Goal: Task Accomplishment & Management: Manage account settings

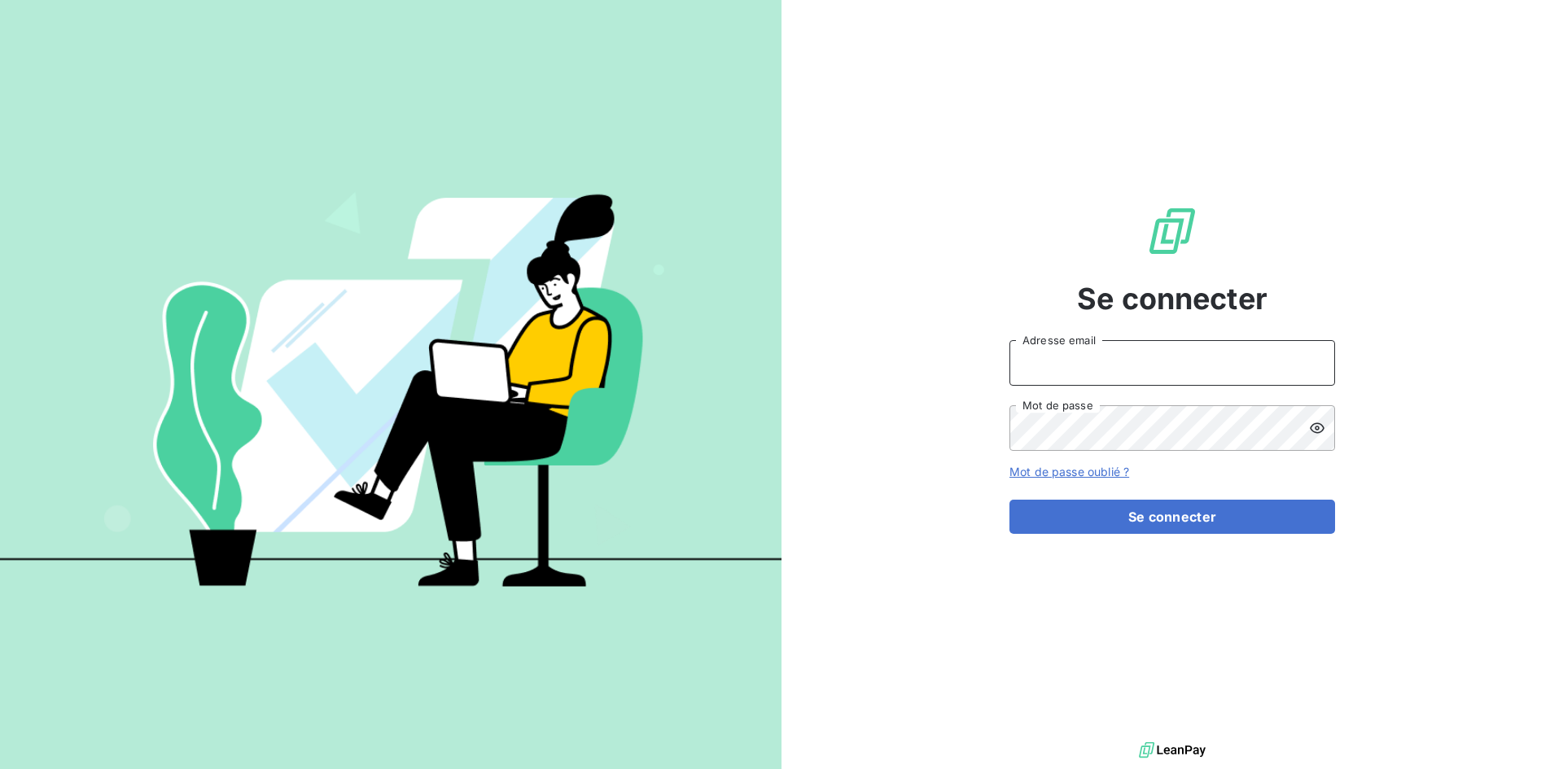
click at [1174, 353] on input "Adresse email" at bounding box center [1172, 363] width 326 height 46
type input "[EMAIL_ADDRESS][DOMAIN_NAME]"
click at [1009, 500] on button "Se connecter" at bounding box center [1172, 517] width 326 height 34
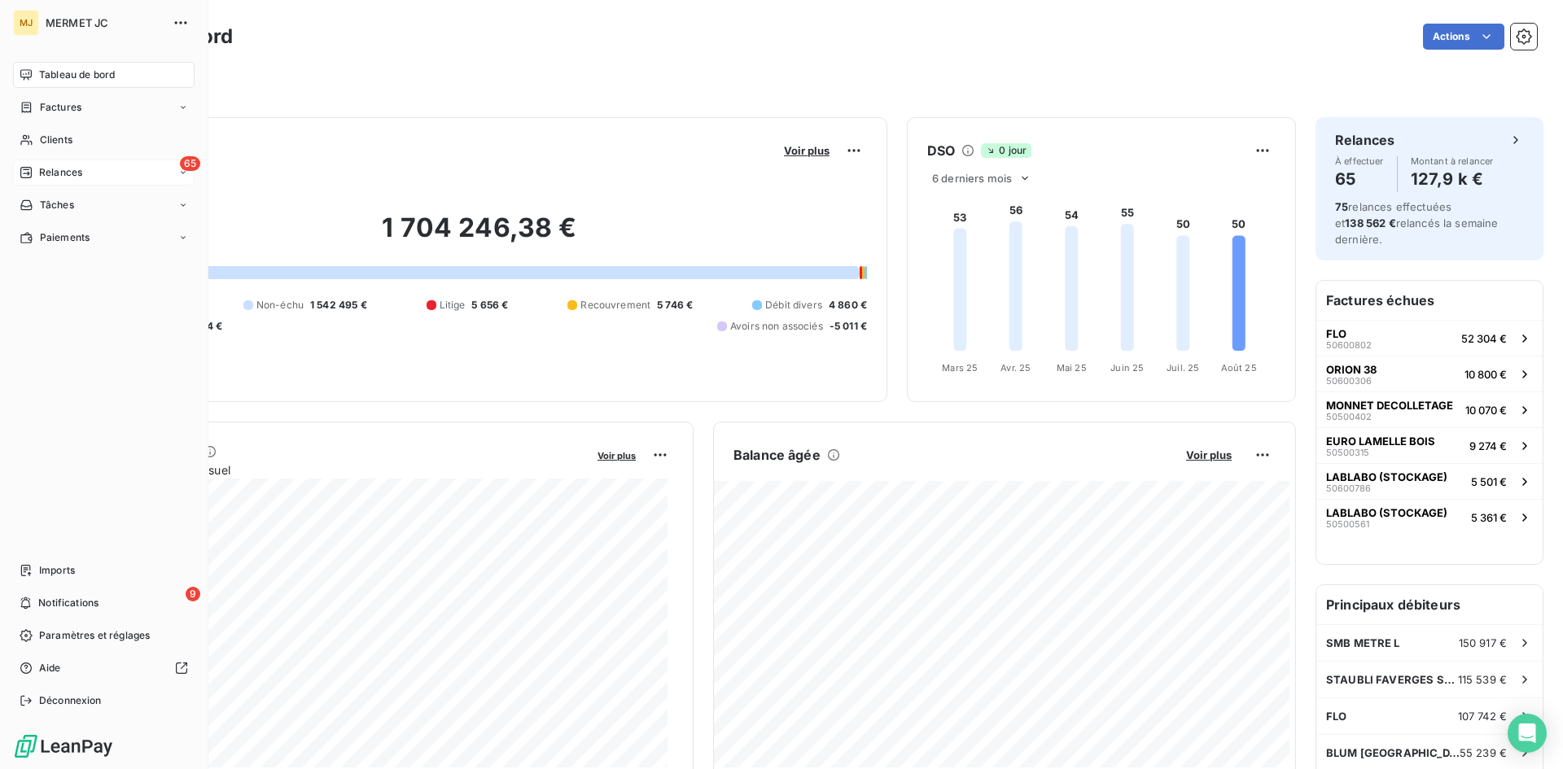
click at [120, 164] on div "65 Relances" at bounding box center [104, 173] width 182 height 26
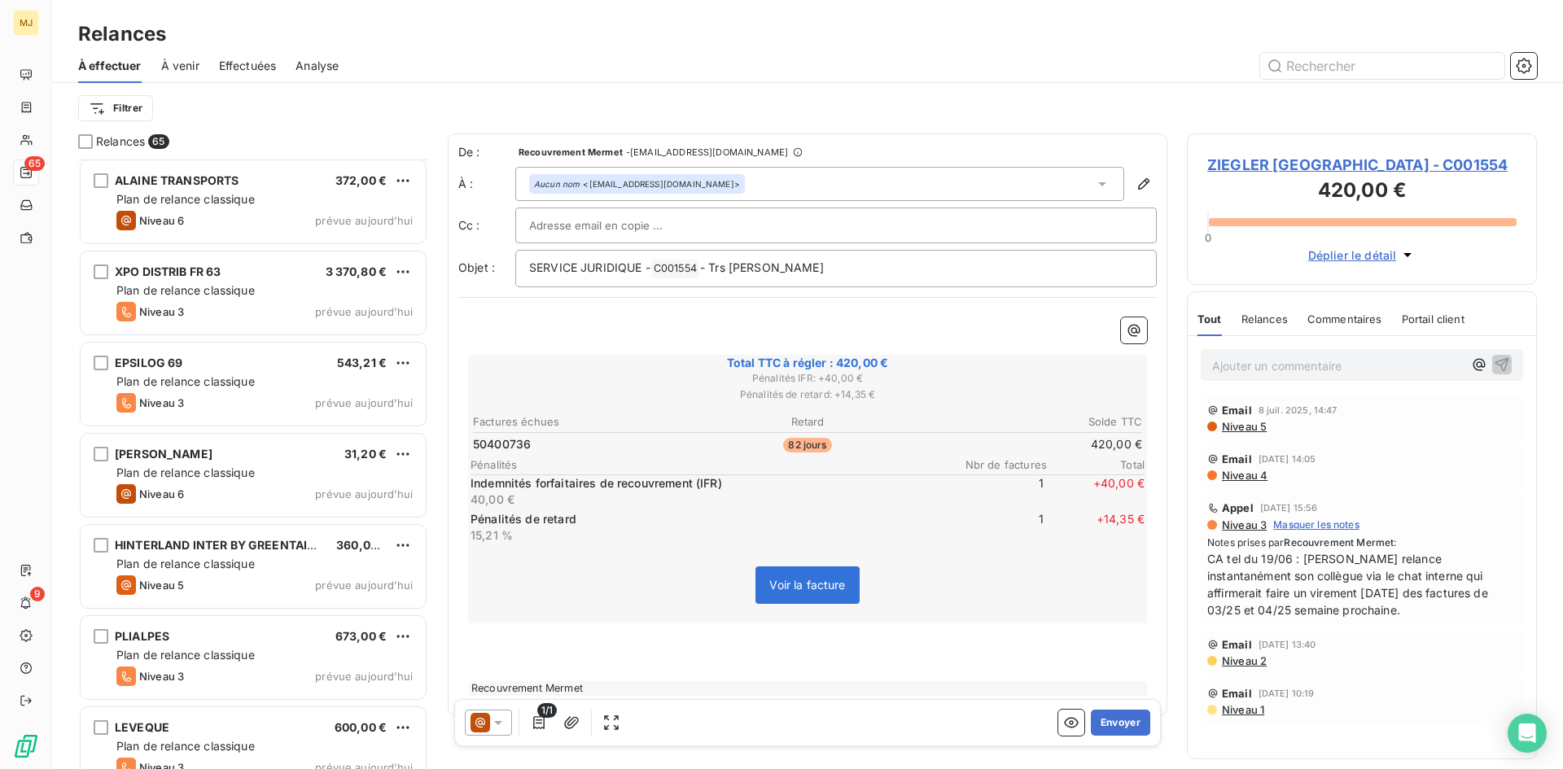
scroll to position [5318, 0]
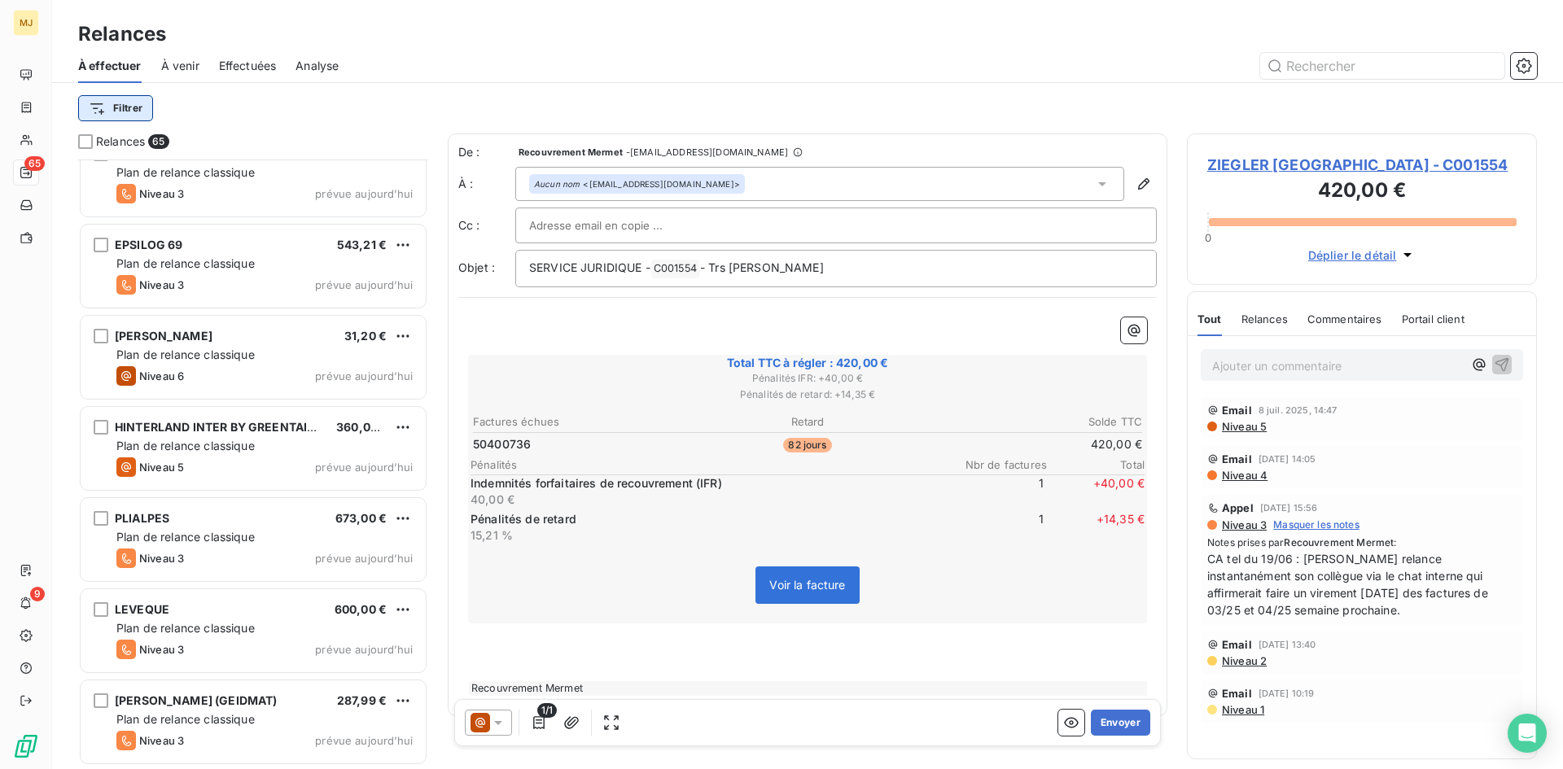
click at [139, 112] on html "MJ 65 9 Relances À effectuer À venir Effectuées Analyse Filtrer Relances 65 ALA…" at bounding box center [781, 384] width 1563 height 769
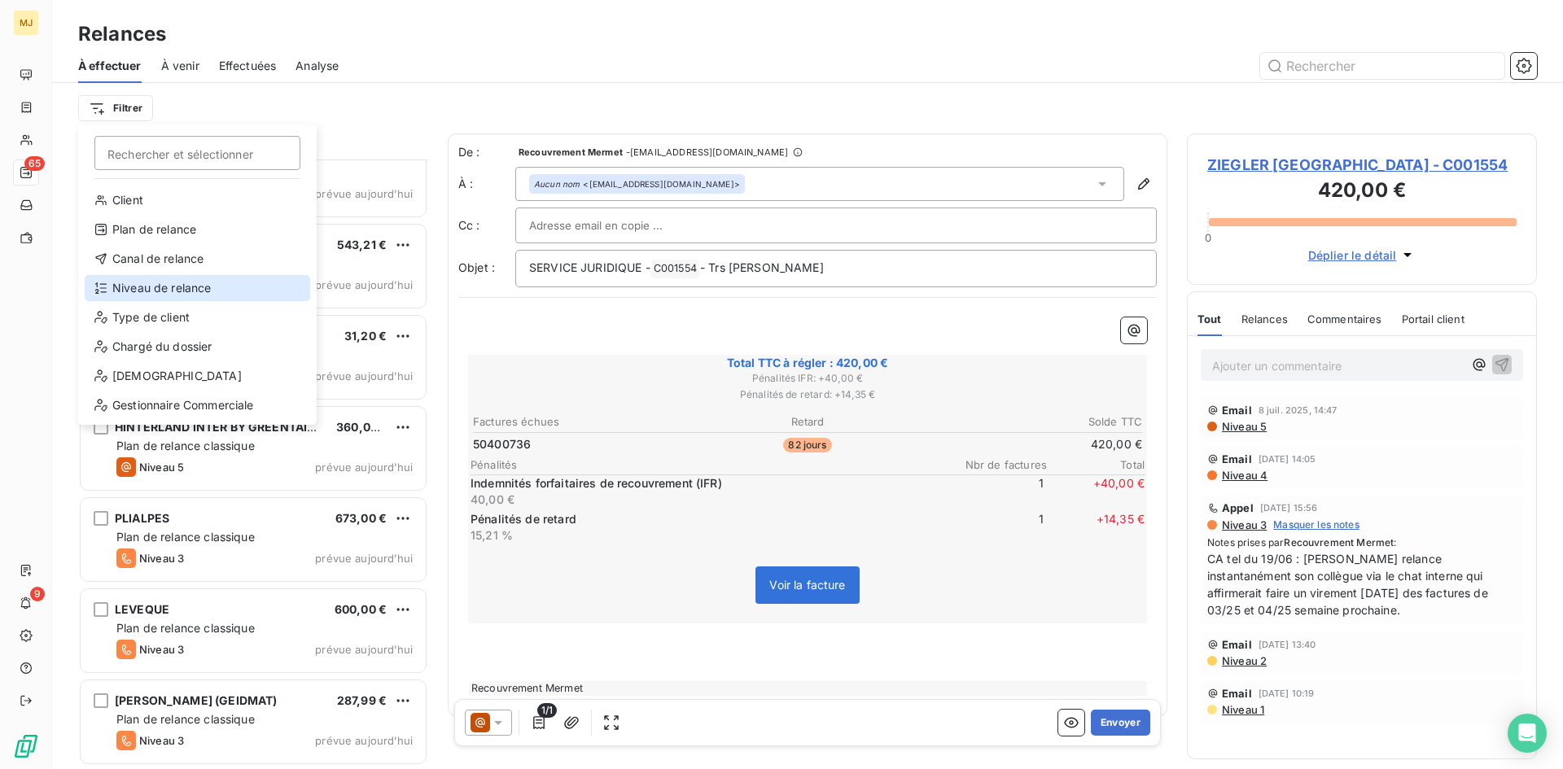
click at [169, 284] on div "Niveau de relance" at bounding box center [197, 288] width 225 height 26
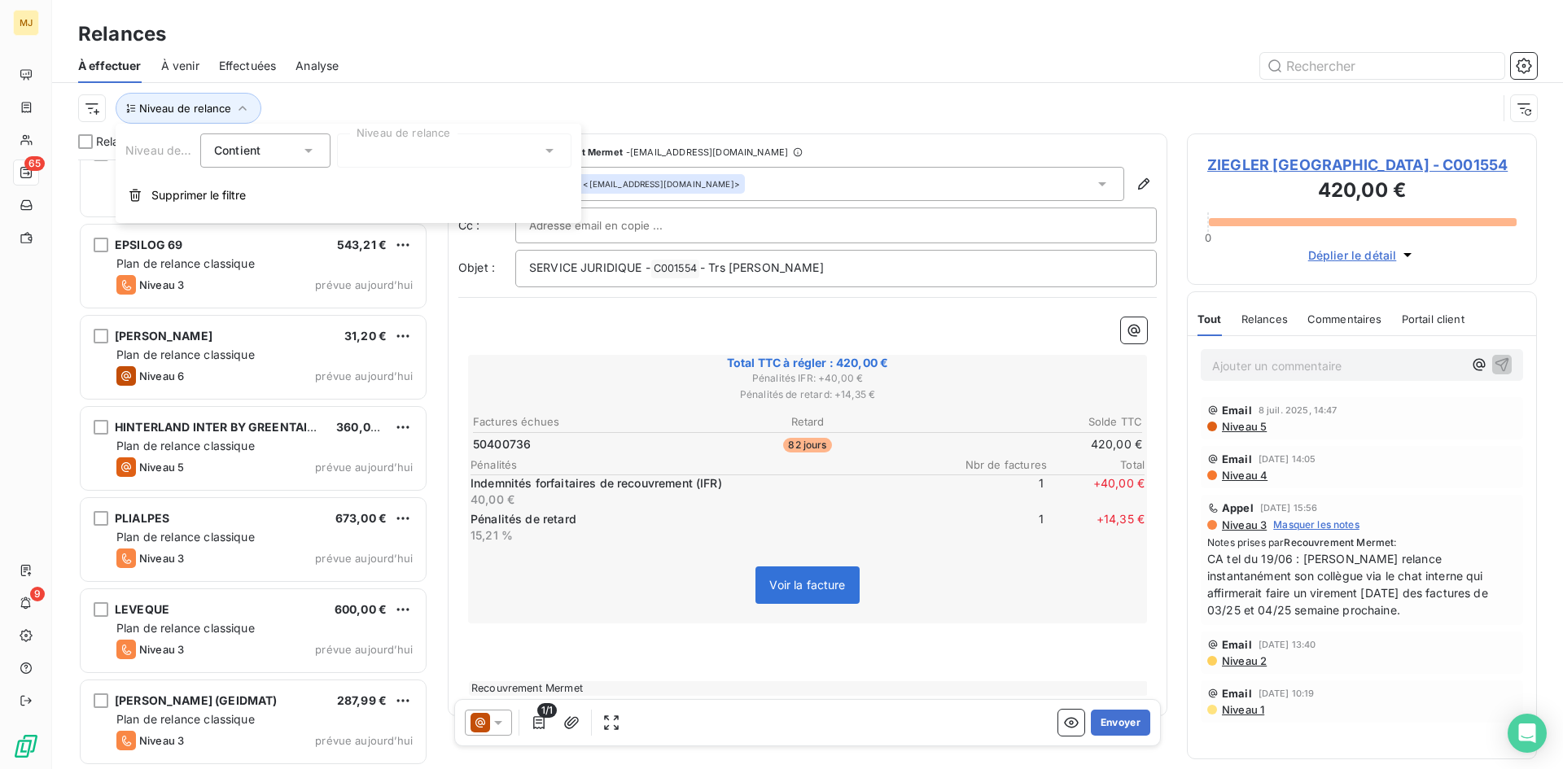
click at [402, 151] on div at bounding box center [454, 151] width 234 height 34
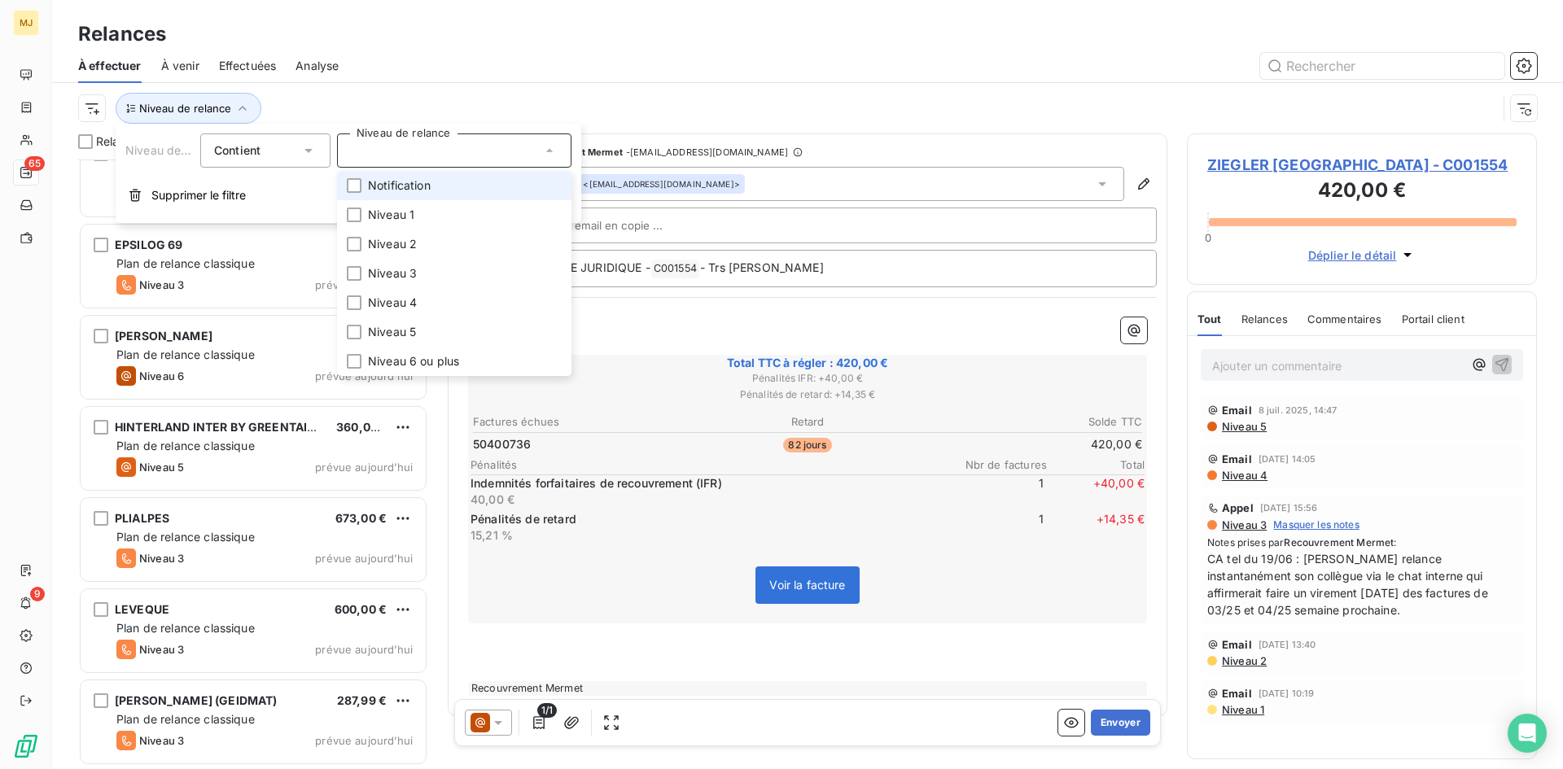
click at [418, 185] on span "Notification" at bounding box center [399, 185] width 63 height 16
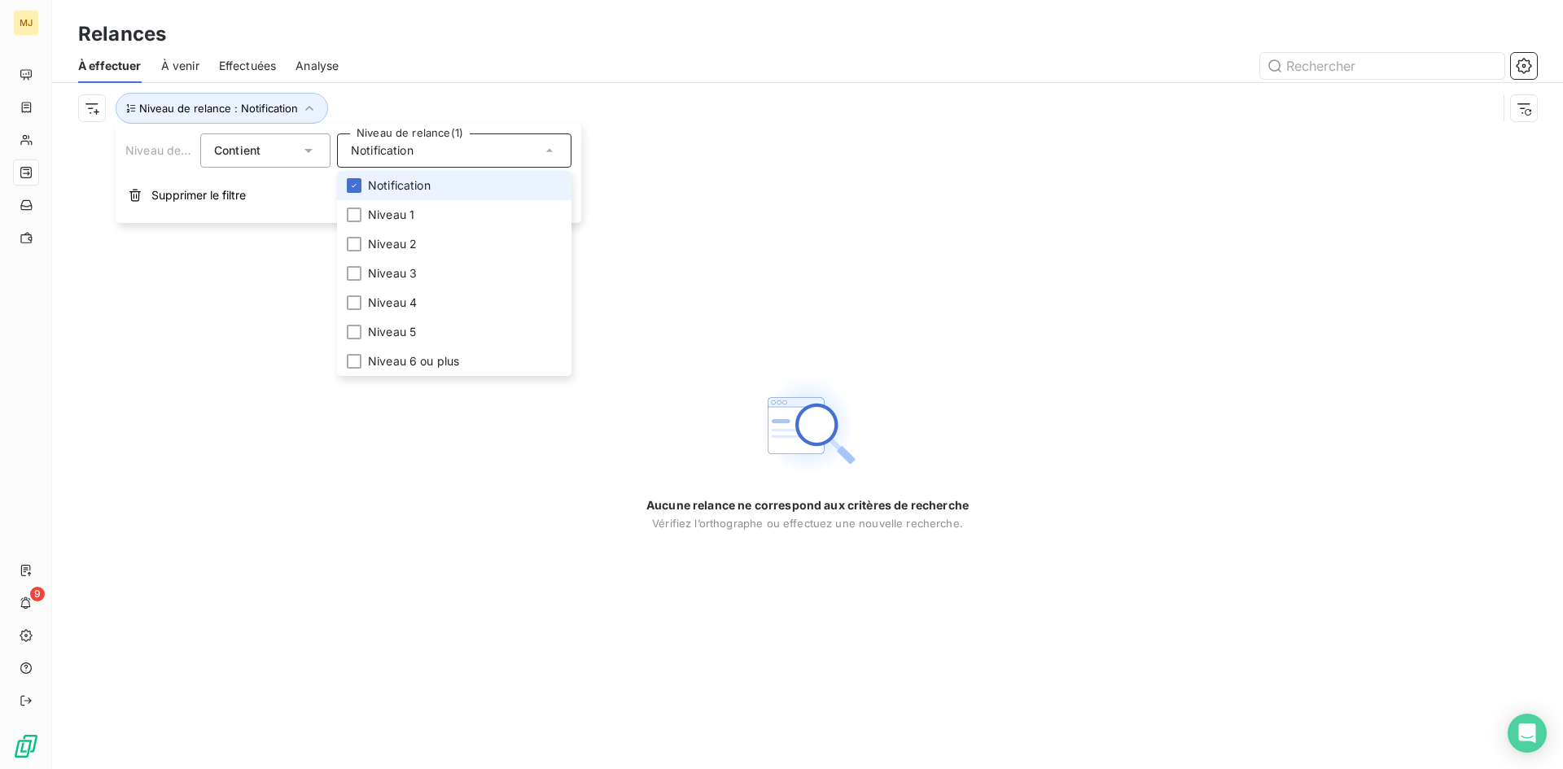
click at [418, 185] on span "Notification" at bounding box center [399, 185] width 63 height 16
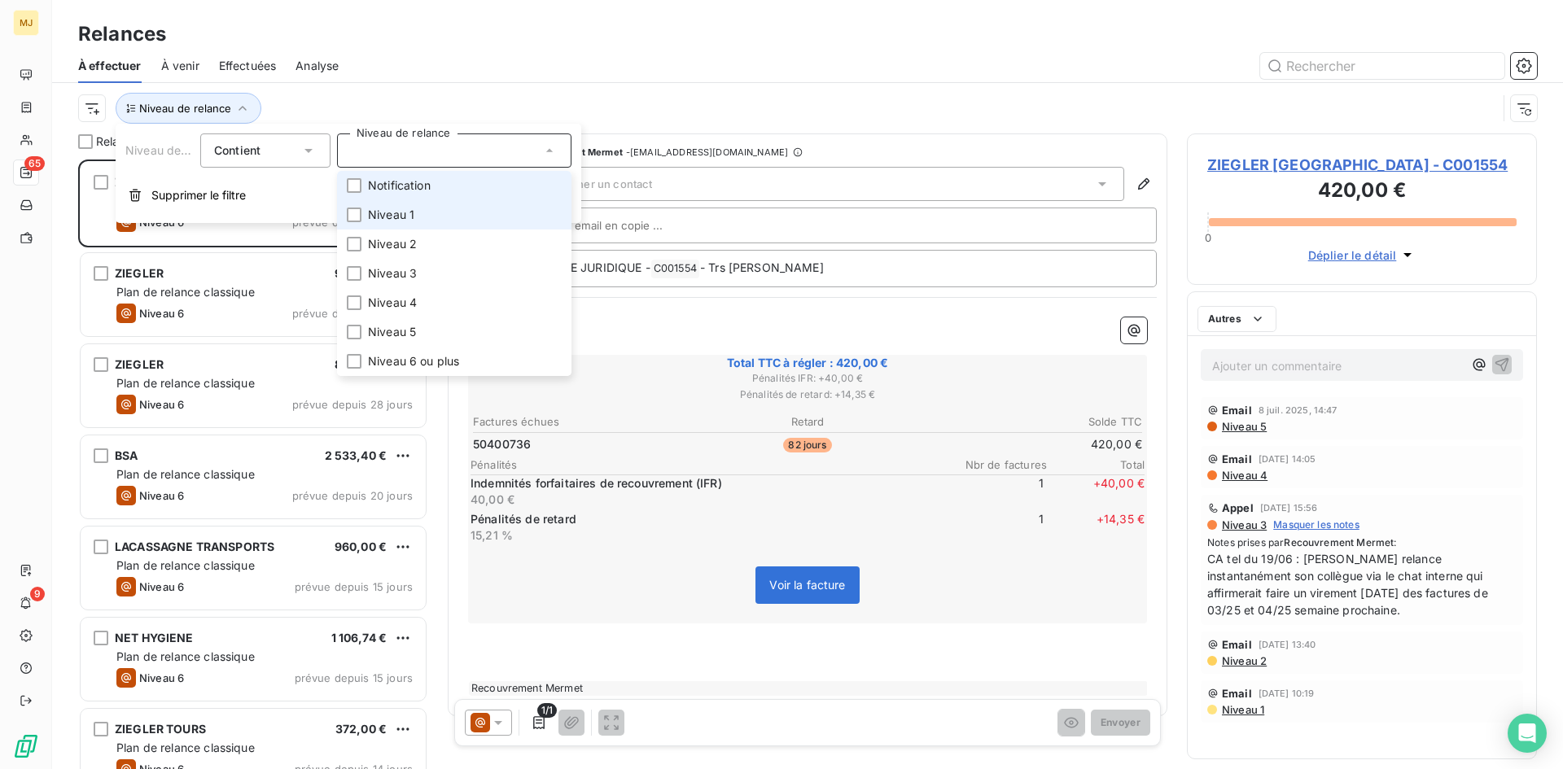
scroll to position [598, 338]
click at [405, 208] on span "Niveau 1" at bounding box center [391, 215] width 46 height 16
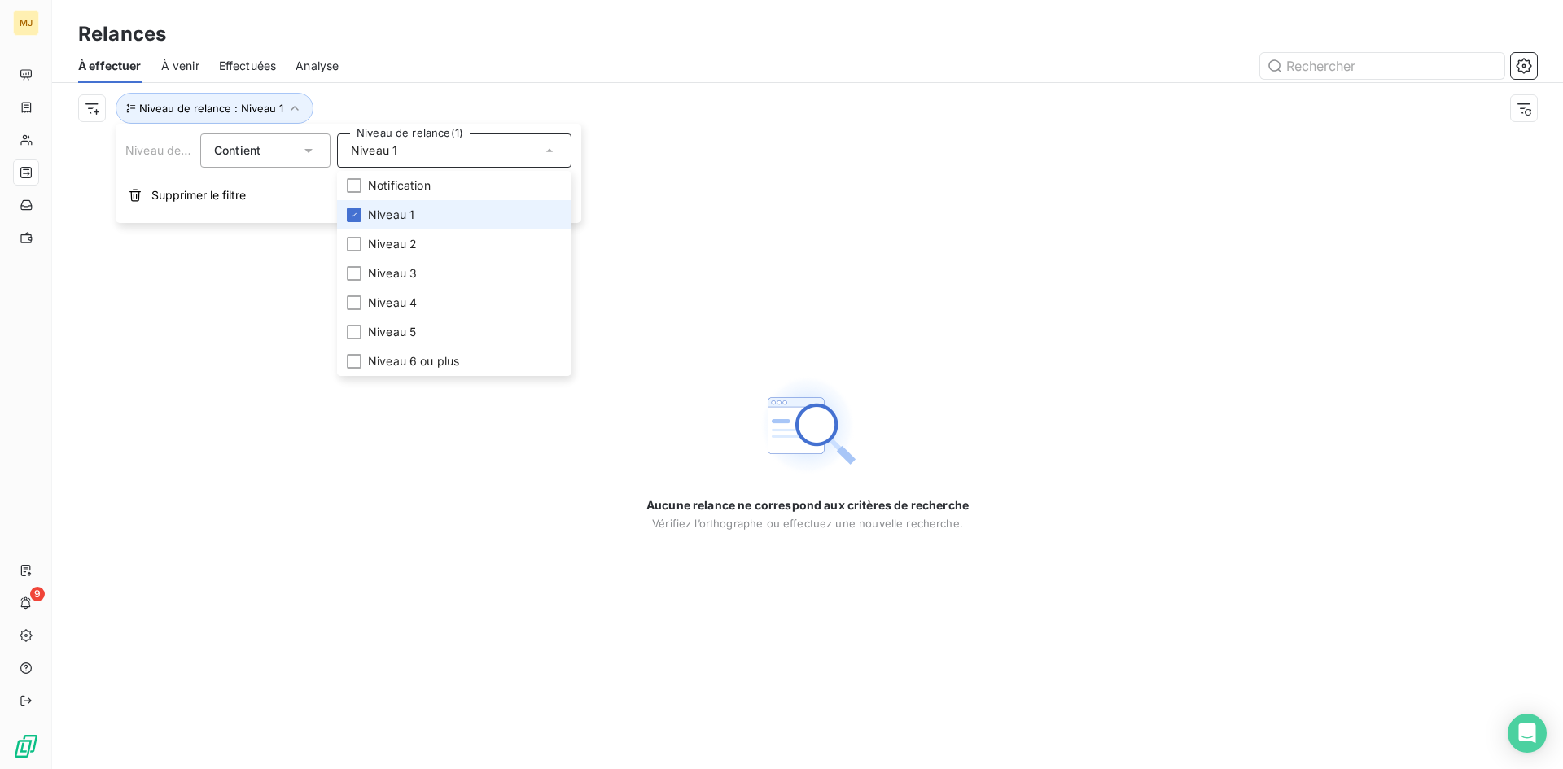
click at [405, 208] on span "Niveau 1" at bounding box center [391, 215] width 46 height 16
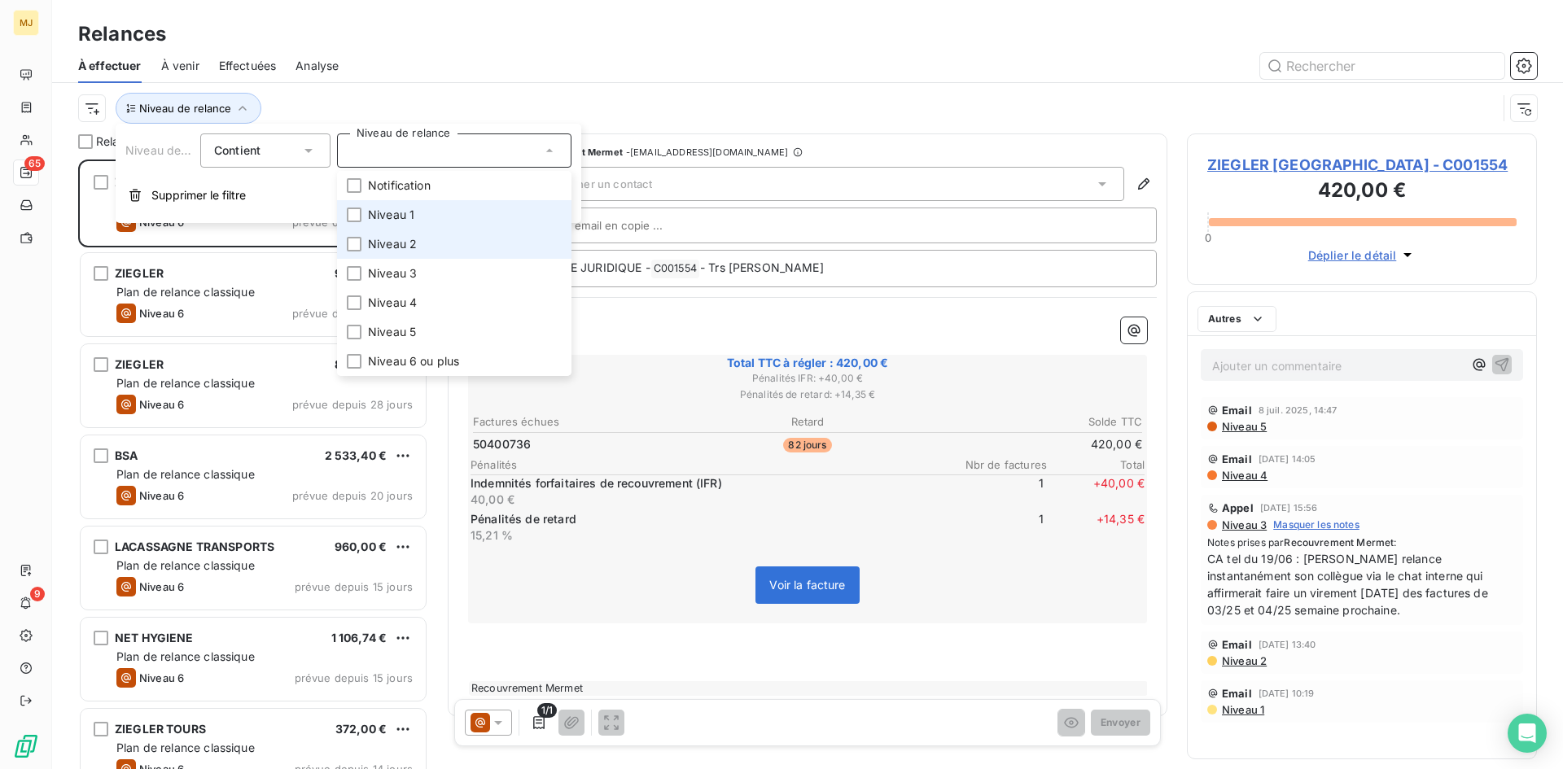
scroll to position [598, 338]
click at [413, 238] on span "Niveau 2" at bounding box center [392, 244] width 49 height 16
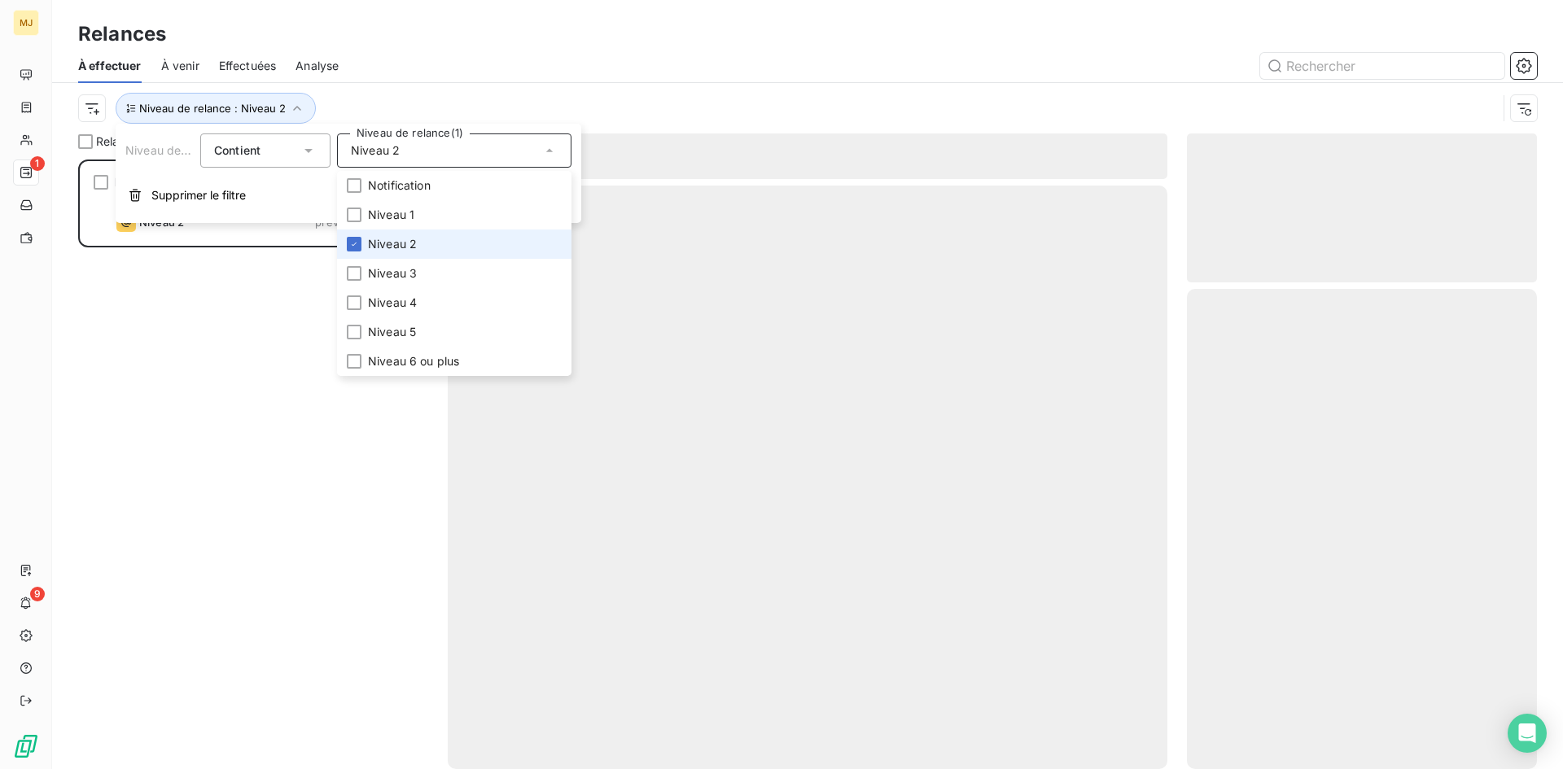
scroll to position [598, 338]
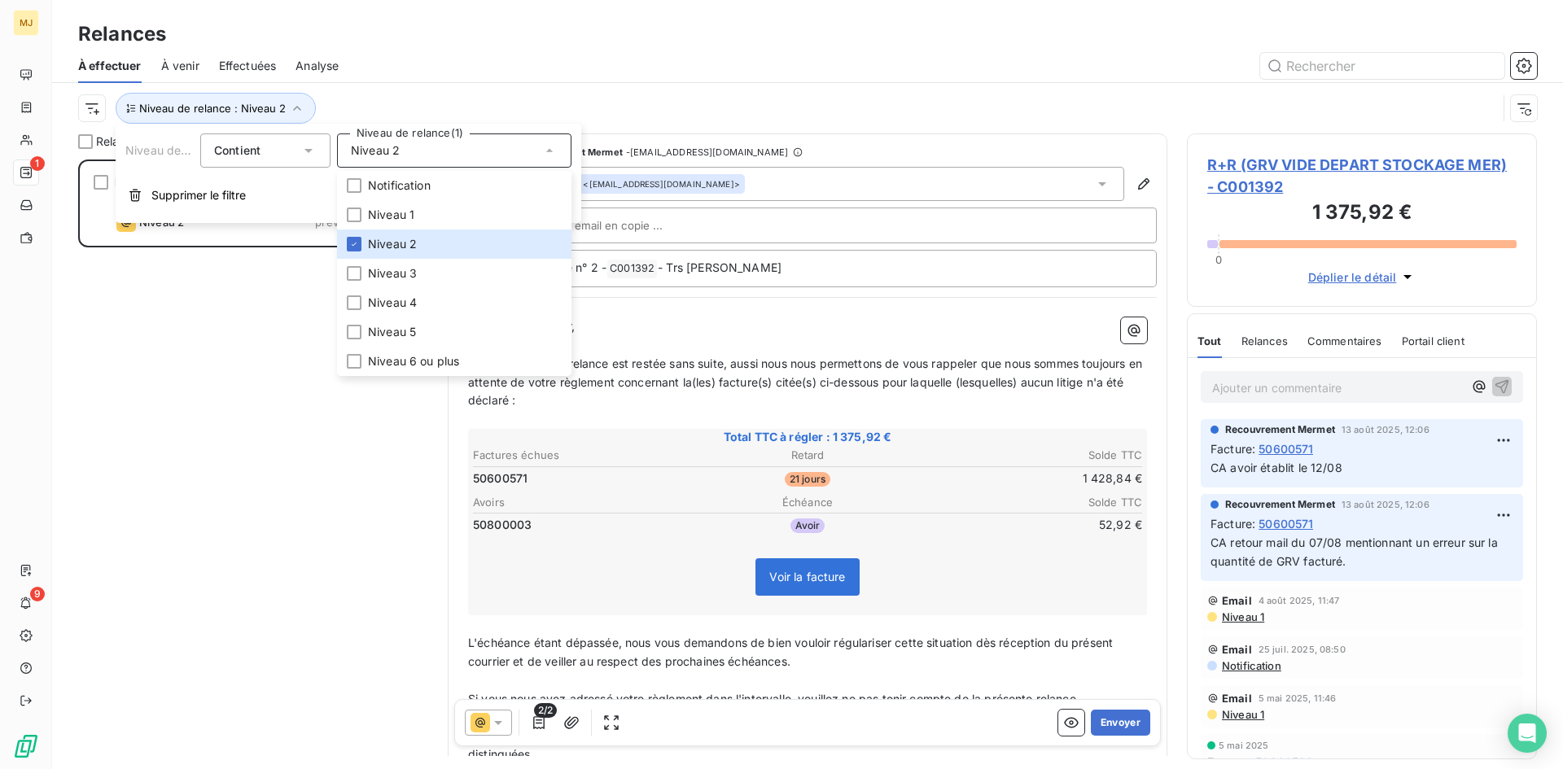
click at [229, 279] on div "R+R (GRV VIDE DEPART STOCKAGE MER) 1 375,92 € Plan de relance classique Niveau …" at bounding box center [253, 465] width 350 height 610
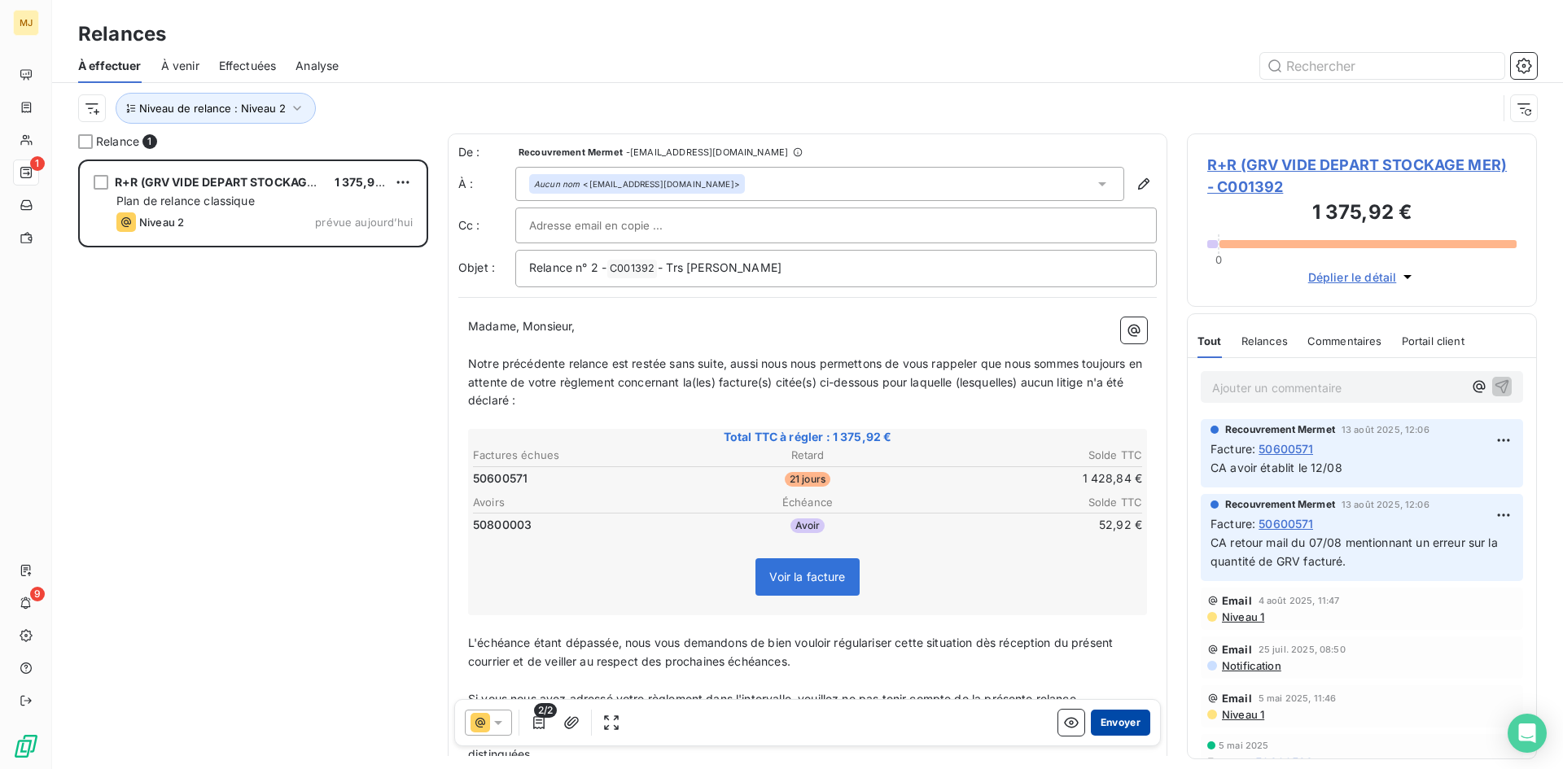
click at [1106, 722] on button "Envoyer" at bounding box center [1120, 723] width 59 height 26
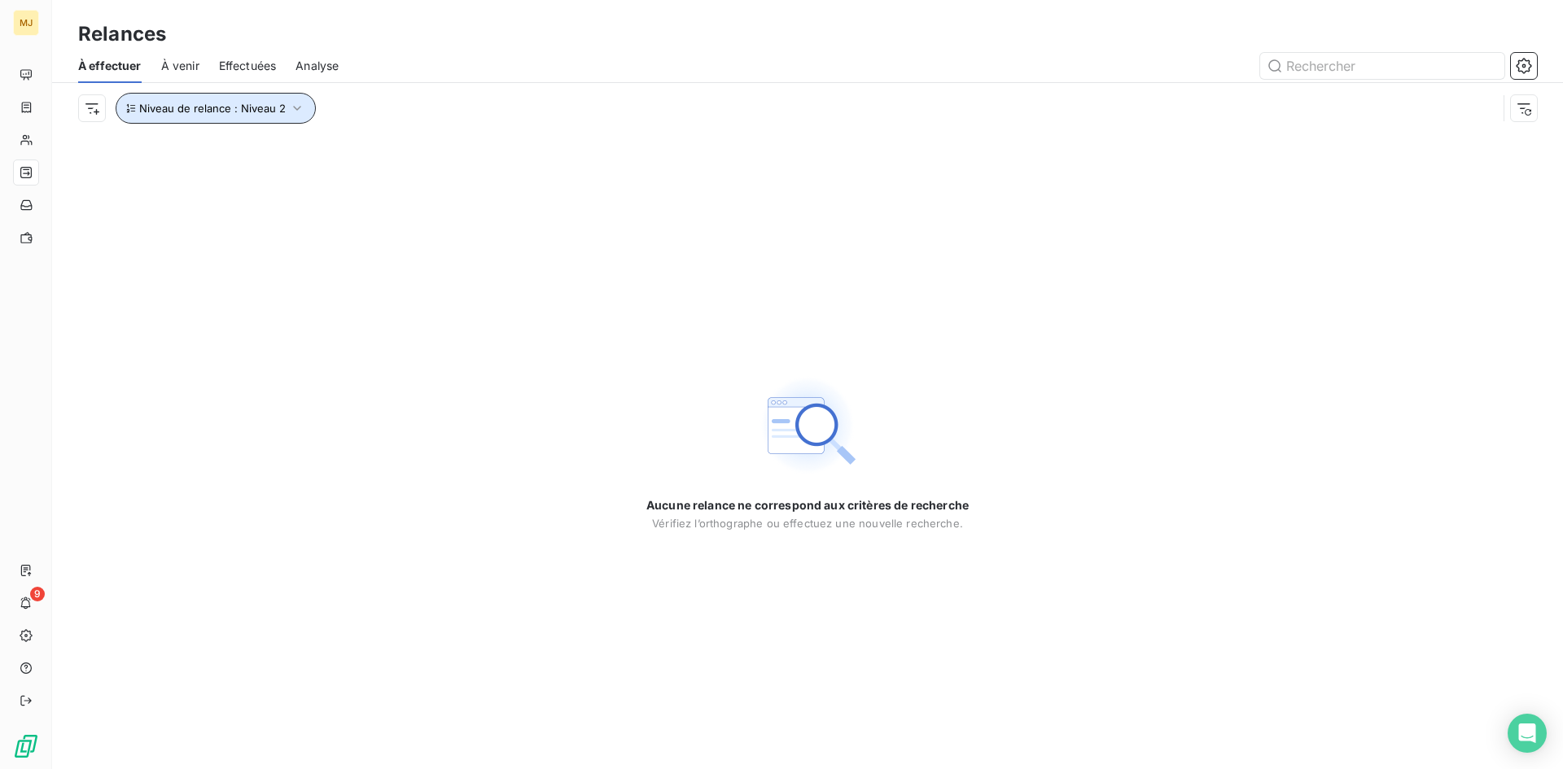
click at [283, 105] on button "Niveau de relance : Niveau 2" at bounding box center [216, 108] width 200 height 31
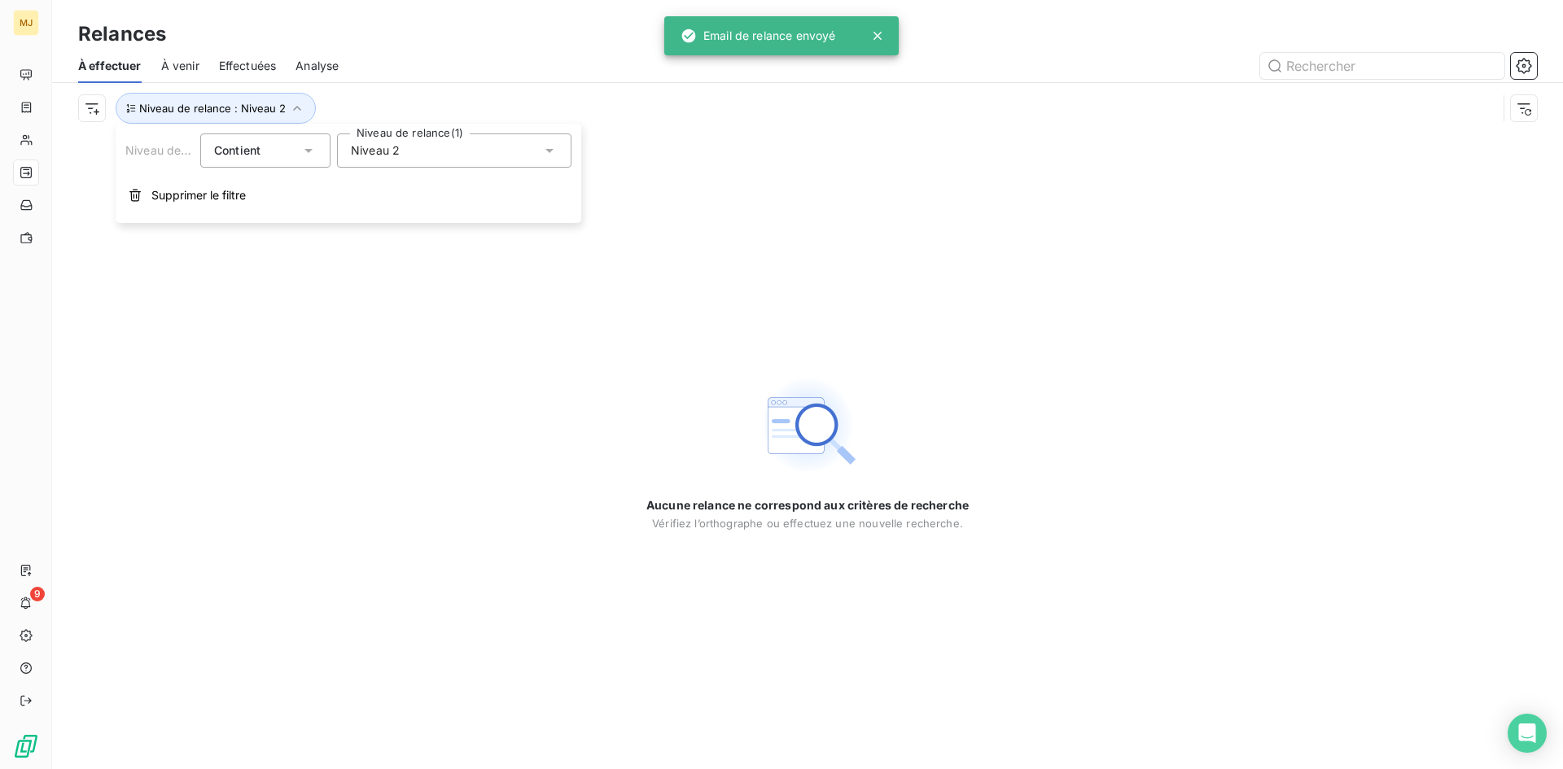
click at [418, 164] on div "Niveau 2" at bounding box center [454, 151] width 234 height 34
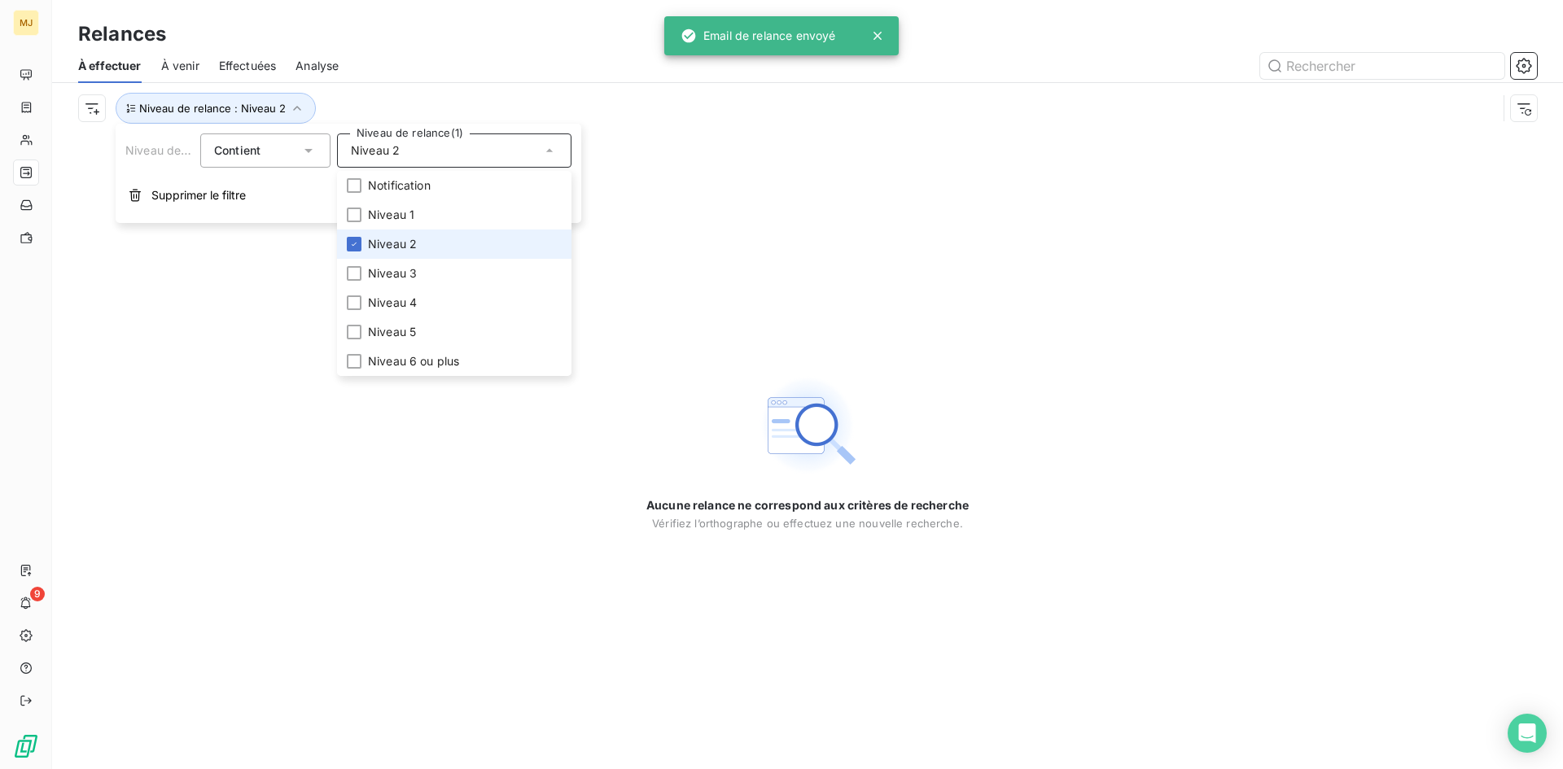
click at [418, 243] on li "Niveau 2" at bounding box center [454, 244] width 234 height 29
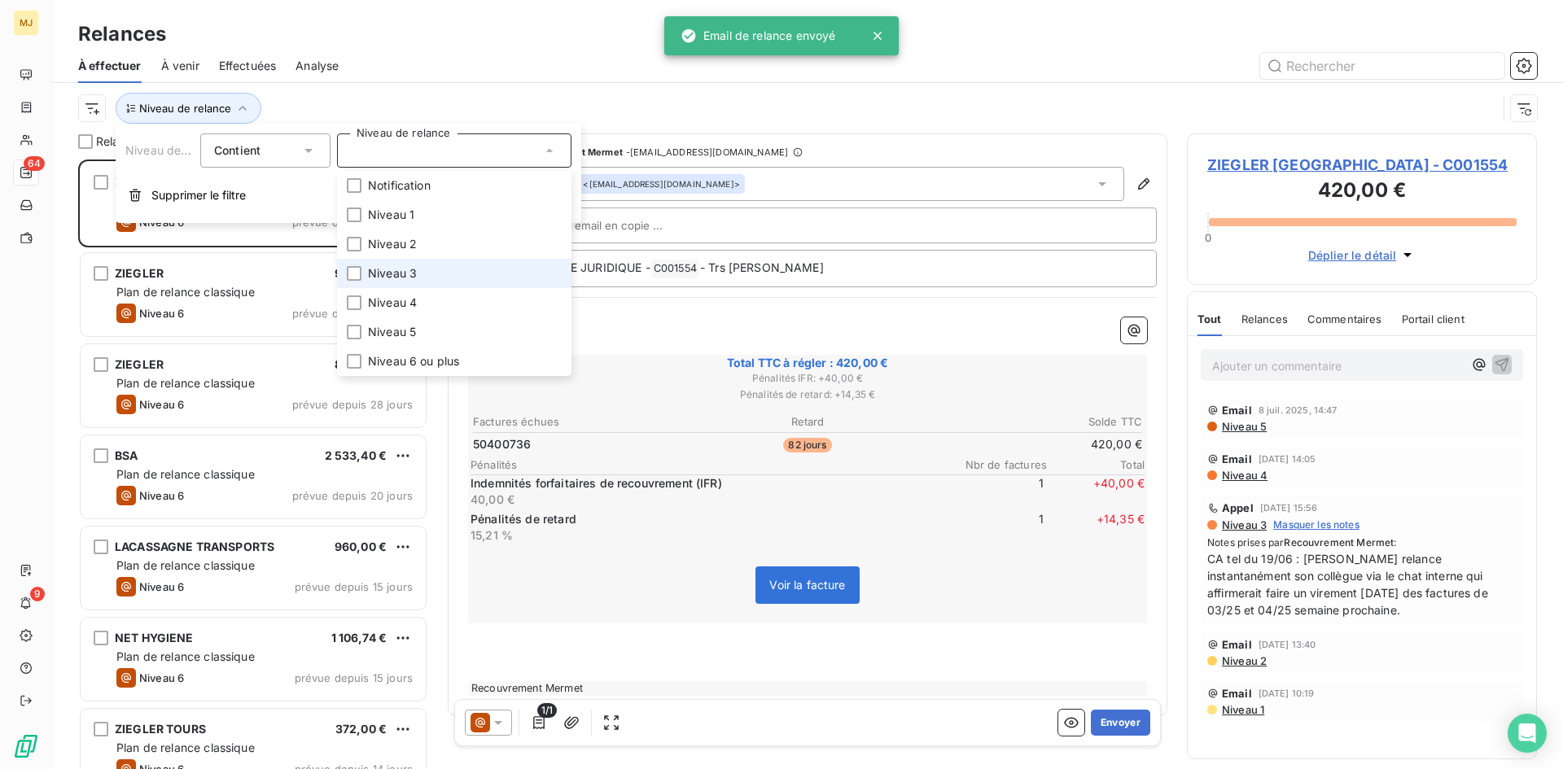
scroll to position [598, 338]
click at [422, 298] on li "Niveau 4" at bounding box center [454, 302] width 234 height 29
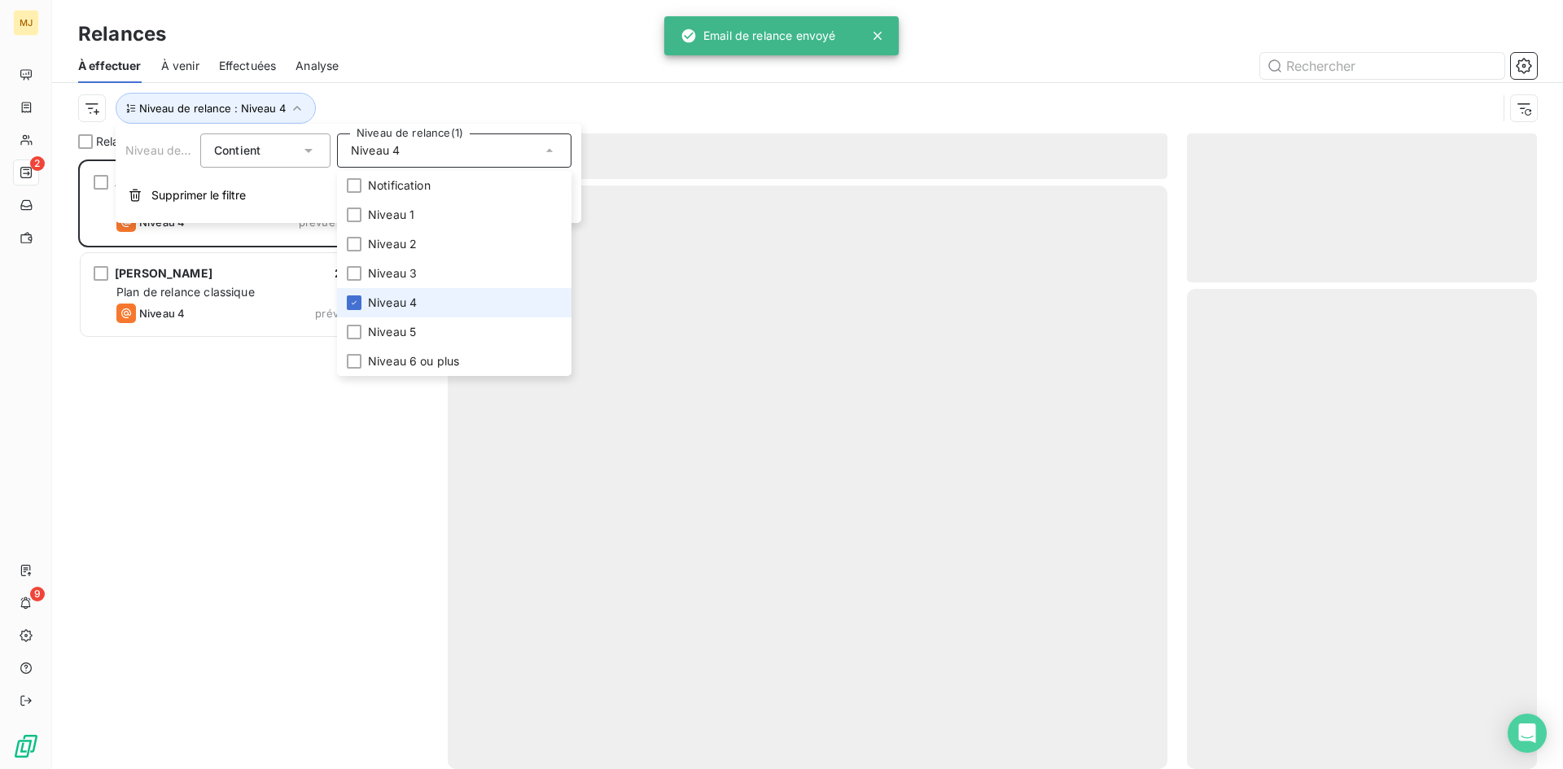
scroll to position [598, 338]
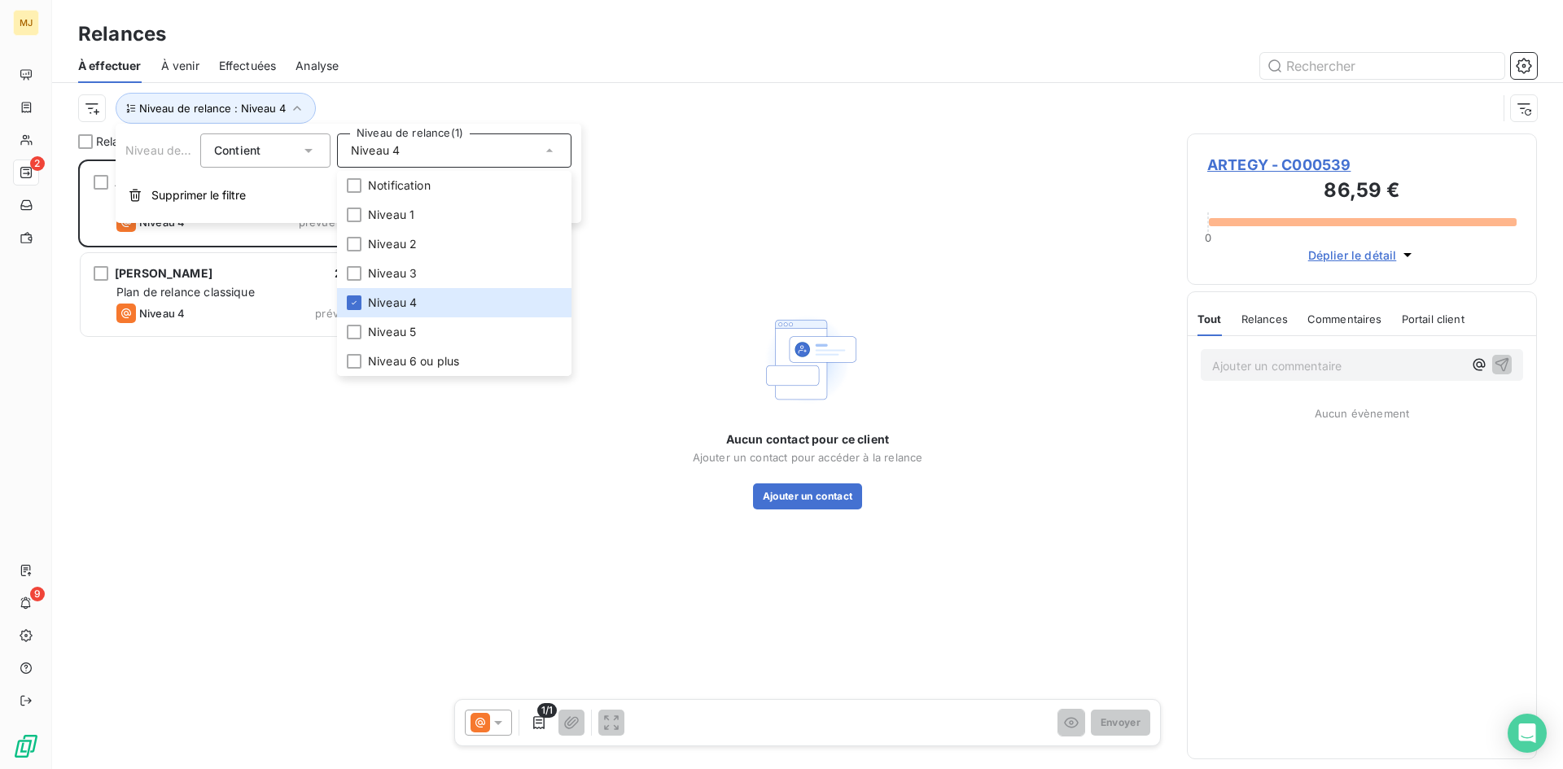
click at [277, 391] on div "ARTEGY 86,59 € Plan de relance classique Niveau 4 prévue depuis 5 jours MOREAU …" at bounding box center [253, 465] width 350 height 610
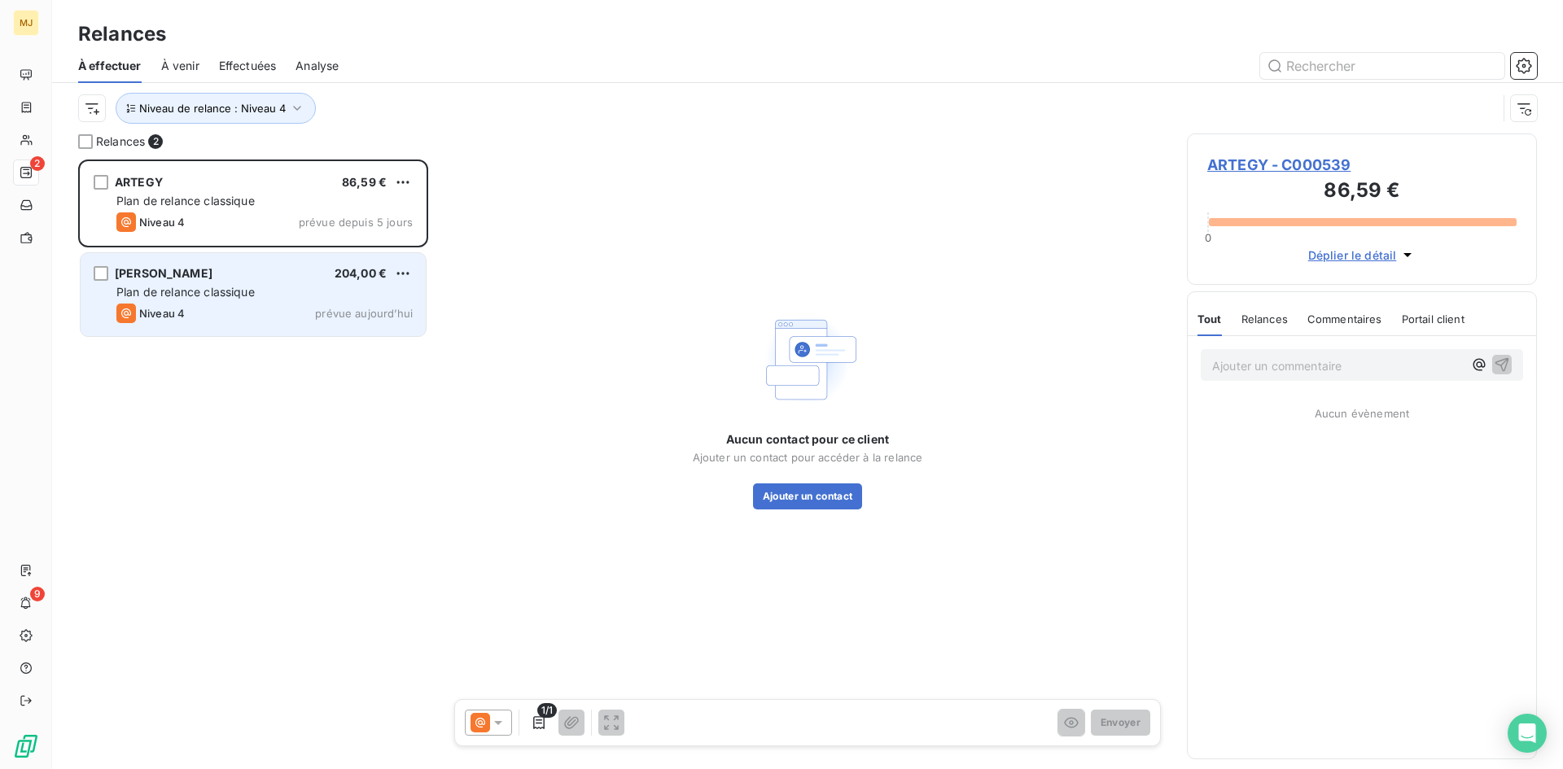
click at [283, 300] on div "MOREAU 204,00 € Plan de relance classique Niveau 4 prévue [DATE]" at bounding box center [253, 294] width 345 height 83
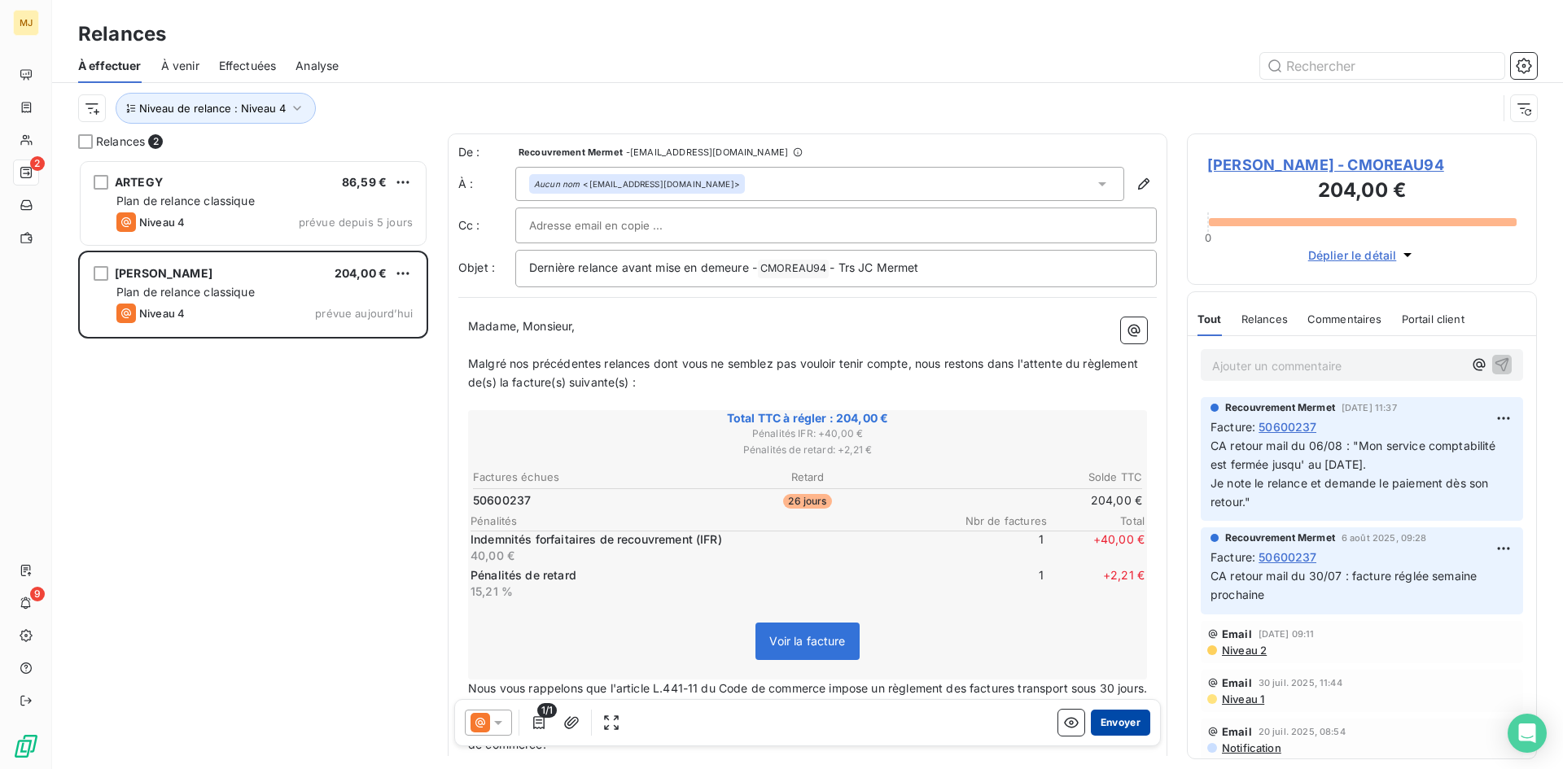
click at [1101, 727] on button "Envoyer" at bounding box center [1120, 723] width 59 height 26
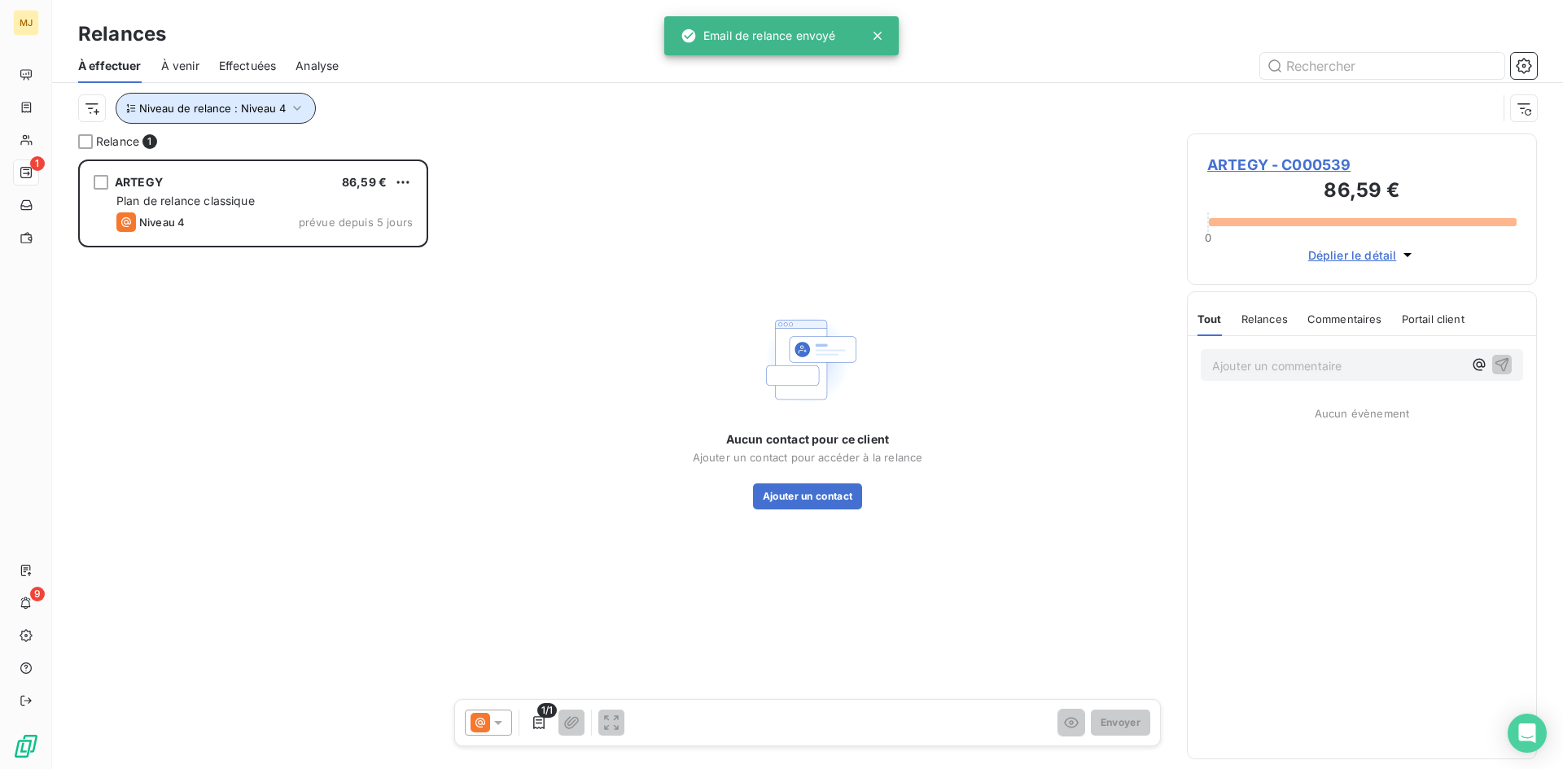
click at [283, 111] on button "Niveau de relance : Niveau 4" at bounding box center [216, 108] width 200 height 31
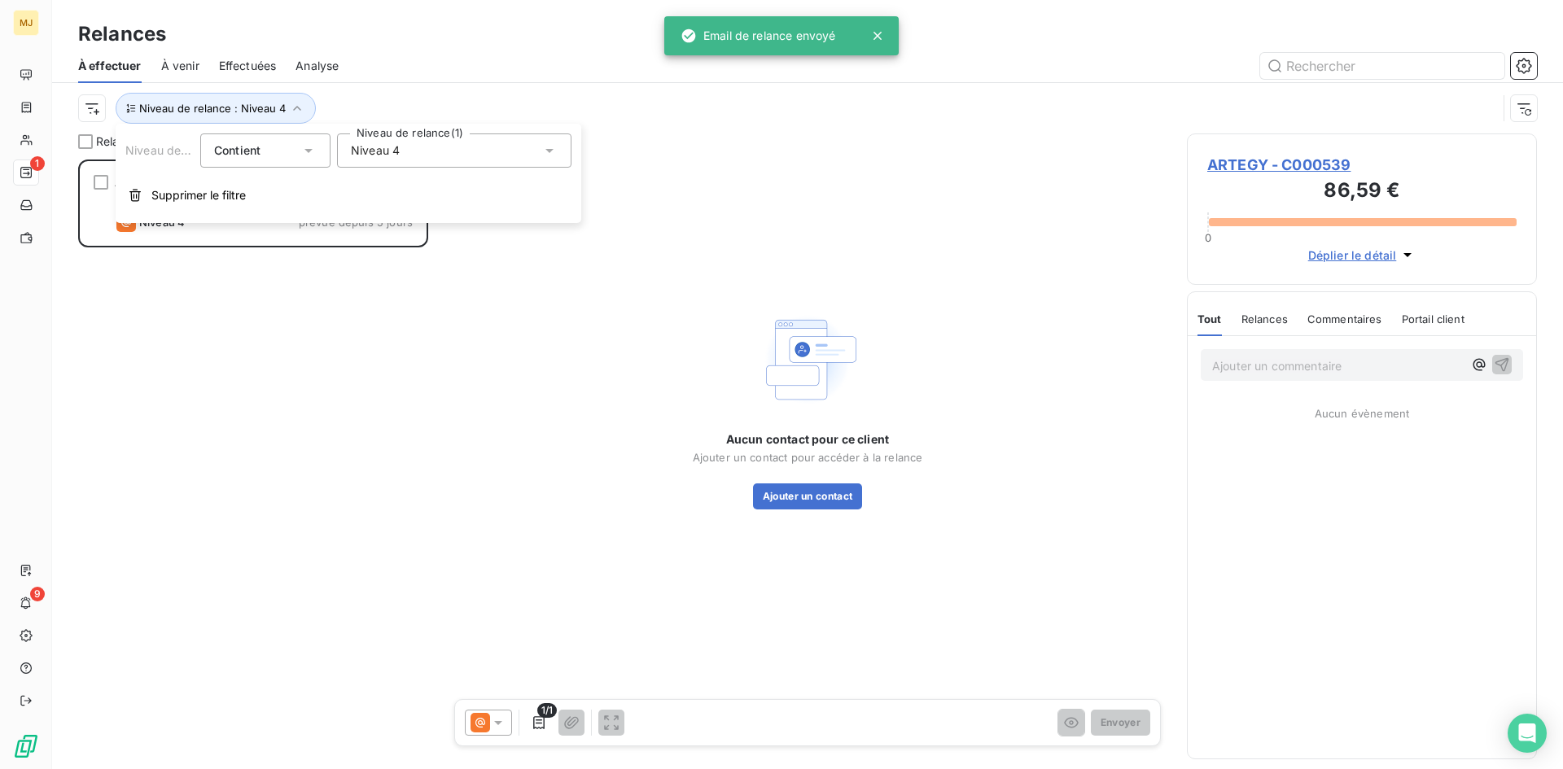
click at [481, 143] on div "Niveau 4" at bounding box center [454, 151] width 234 height 34
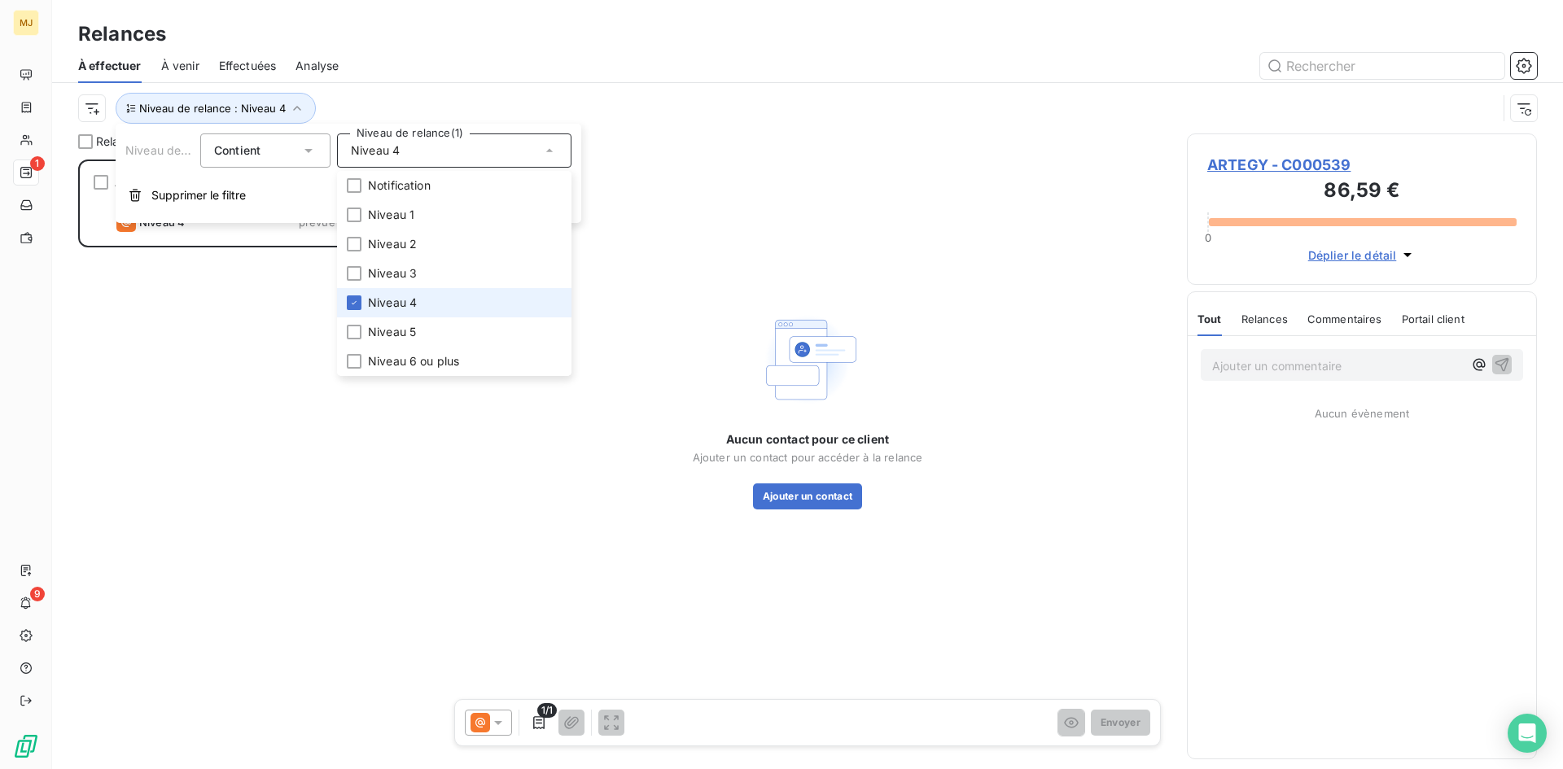
click at [416, 299] on span "Niveau 4" at bounding box center [392, 303] width 49 height 16
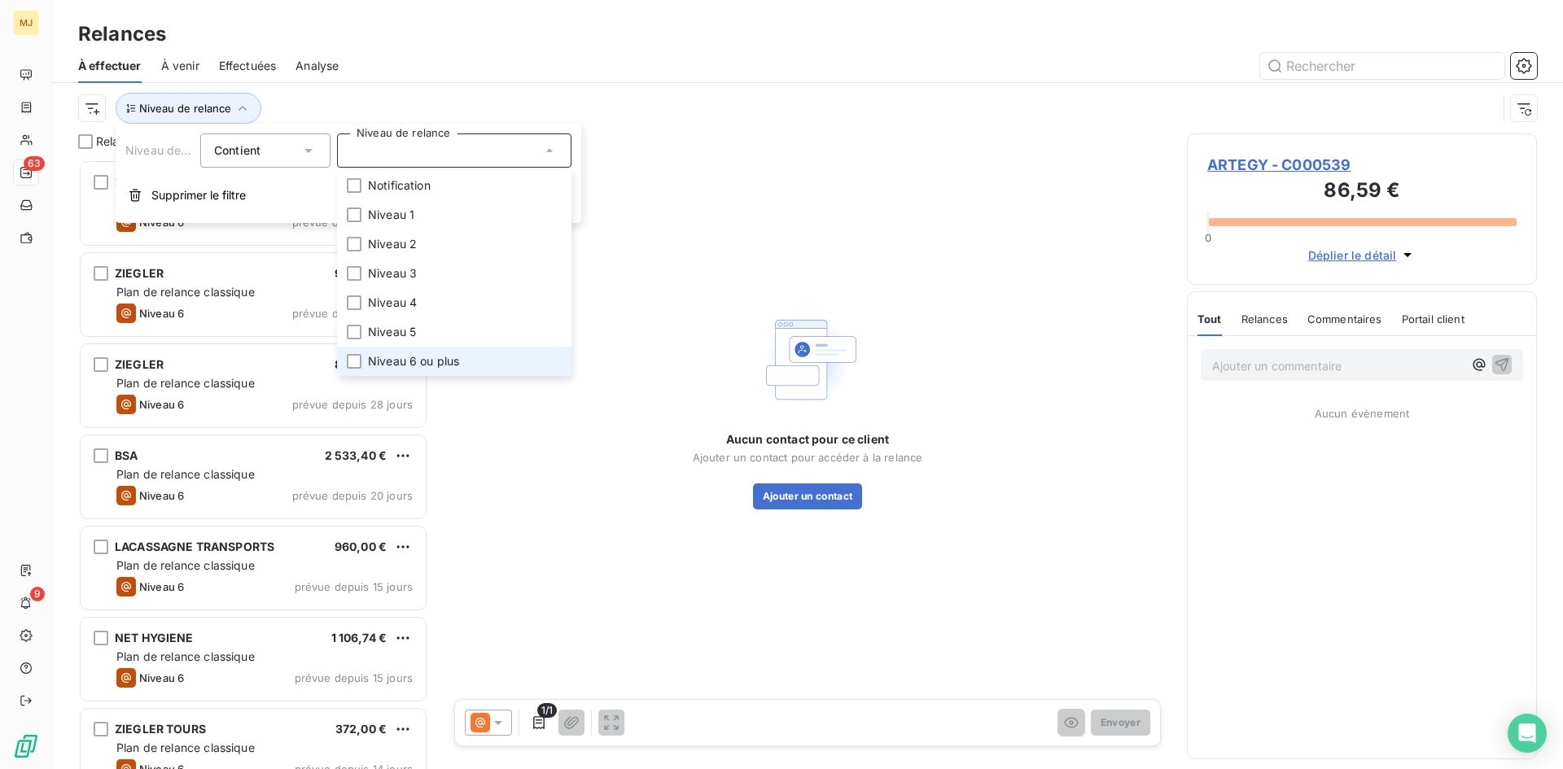
click at [423, 355] on span "Niveau 6 ou plus" at bounding box center [413, 361] width 91 height 16
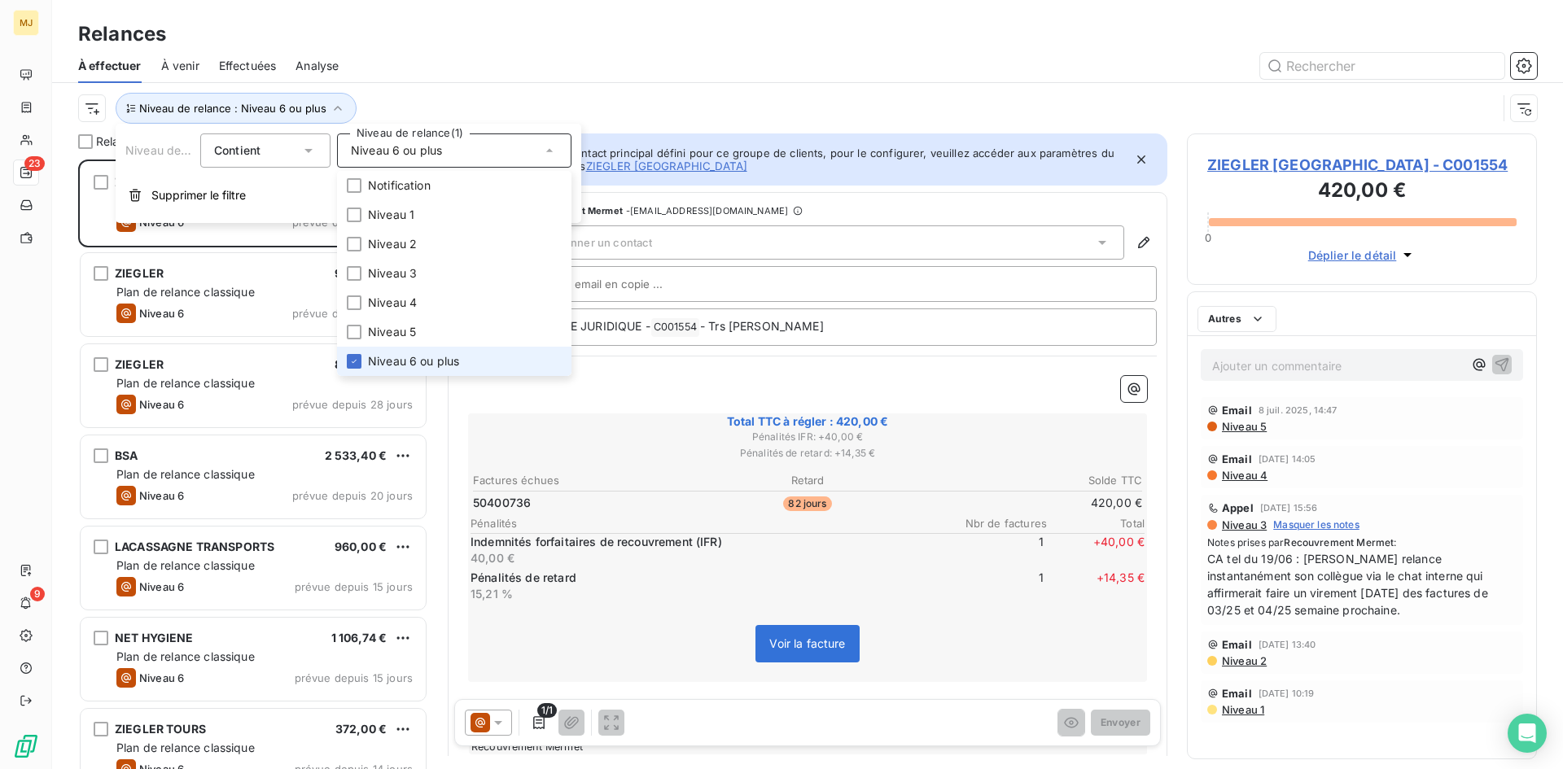
scroll to position [598, 338]
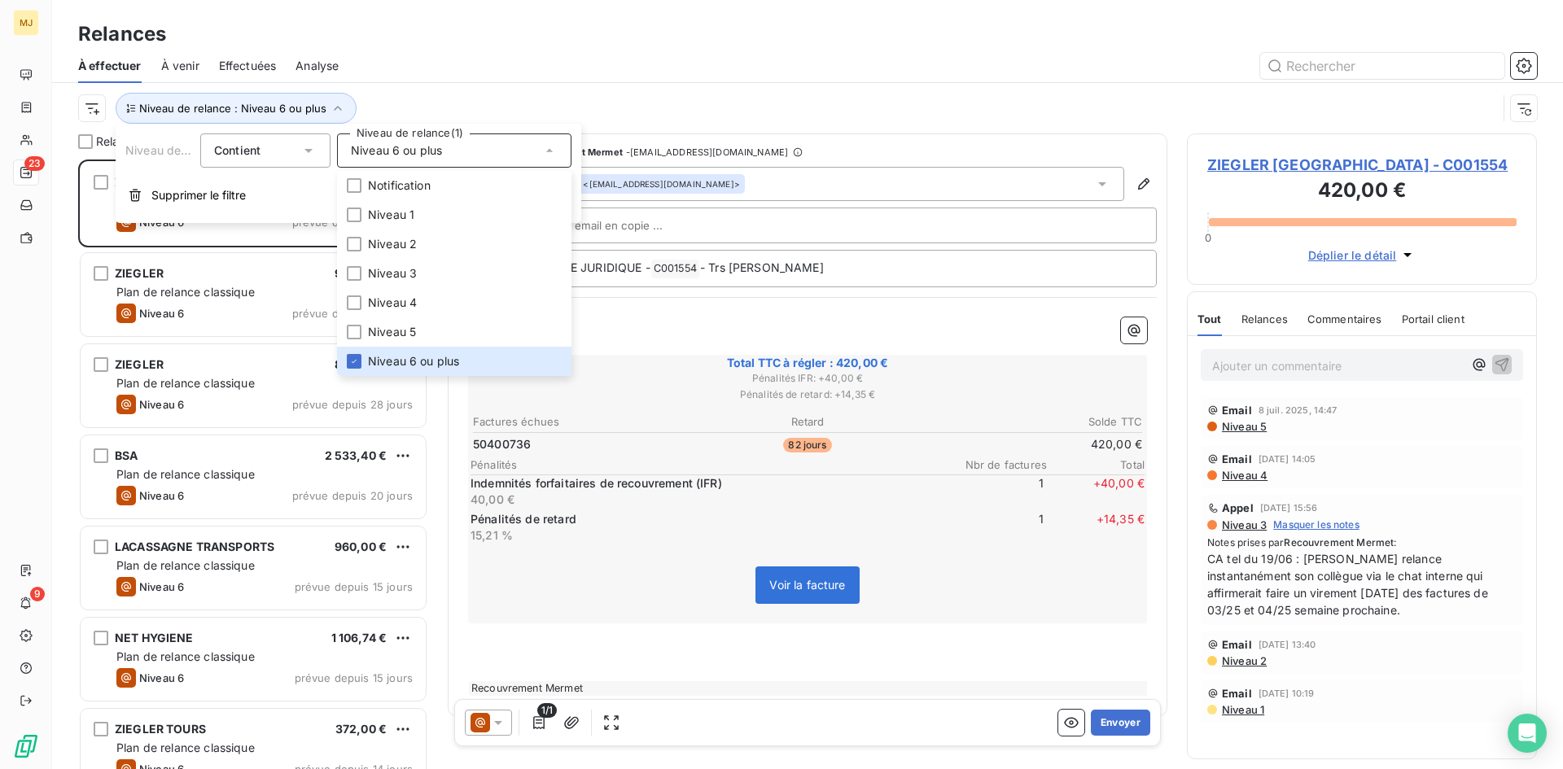
click at [598, 47] on div "Relances" at bounding box center [807, 34] width 1511 height 29
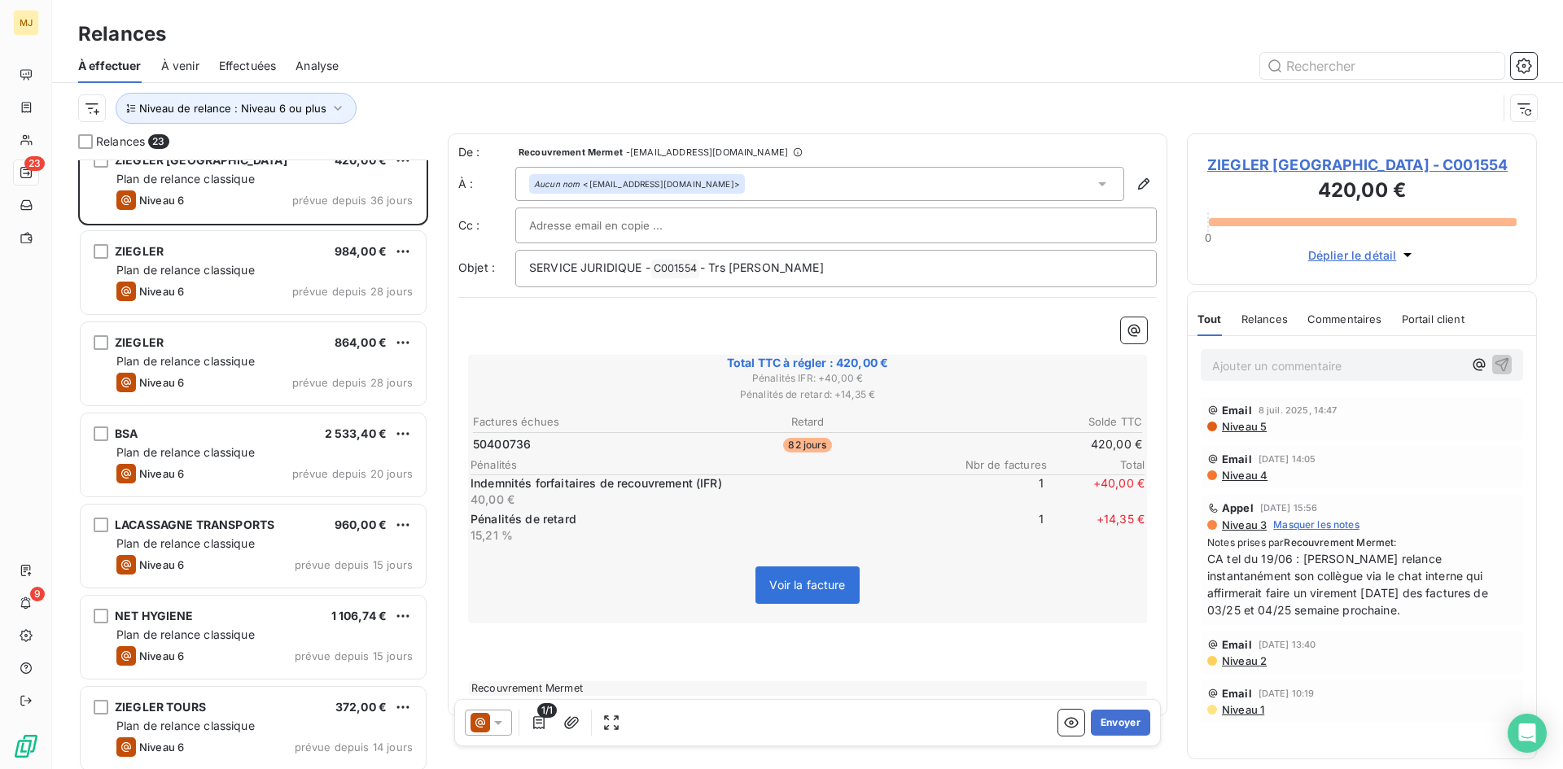
scroll to position [0, 0]
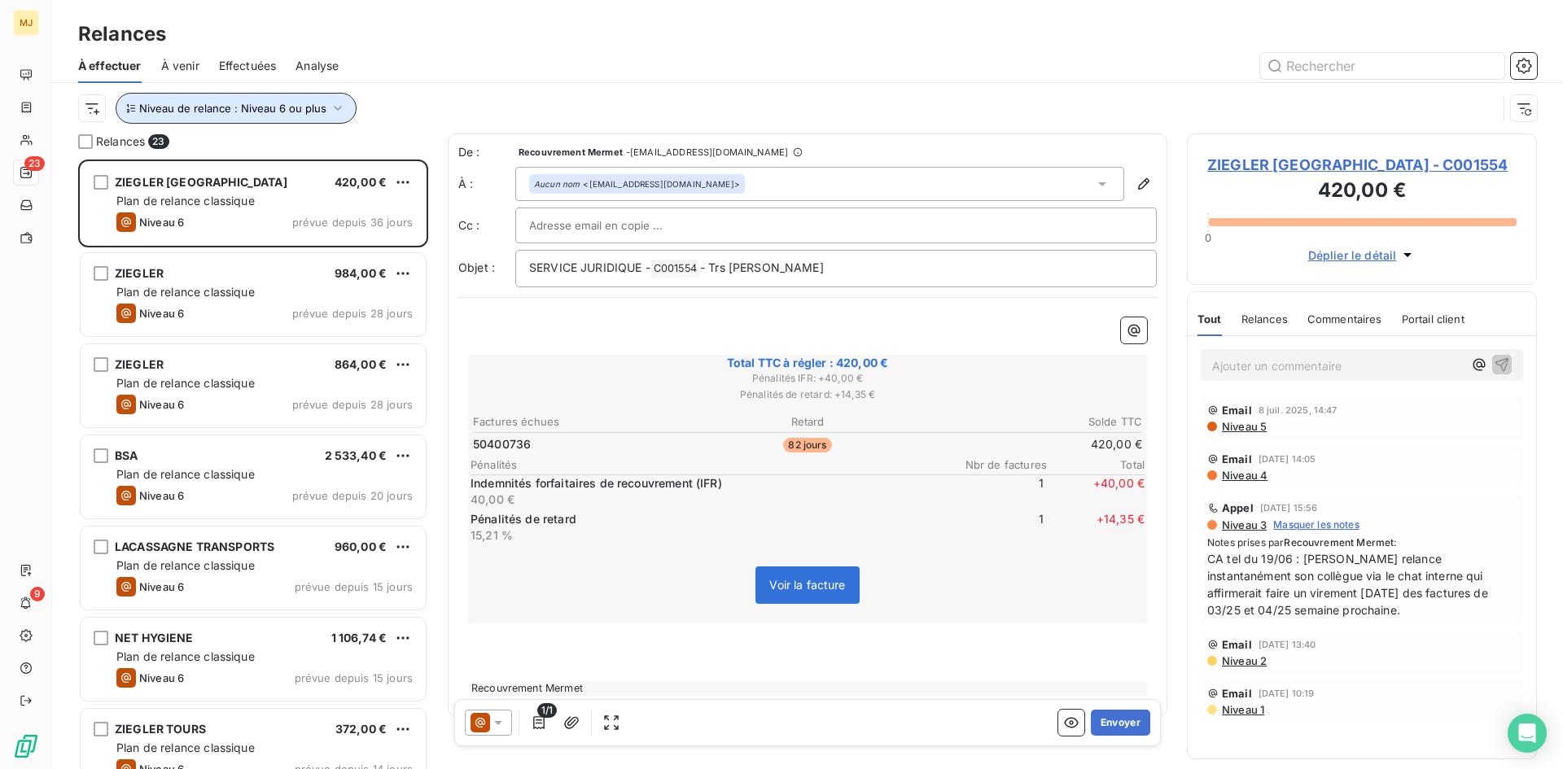
click at [341, 119] on button "Niveau de relance : Niveau 6 ou plus" at bounding box center [236, 108] width 241 height 31
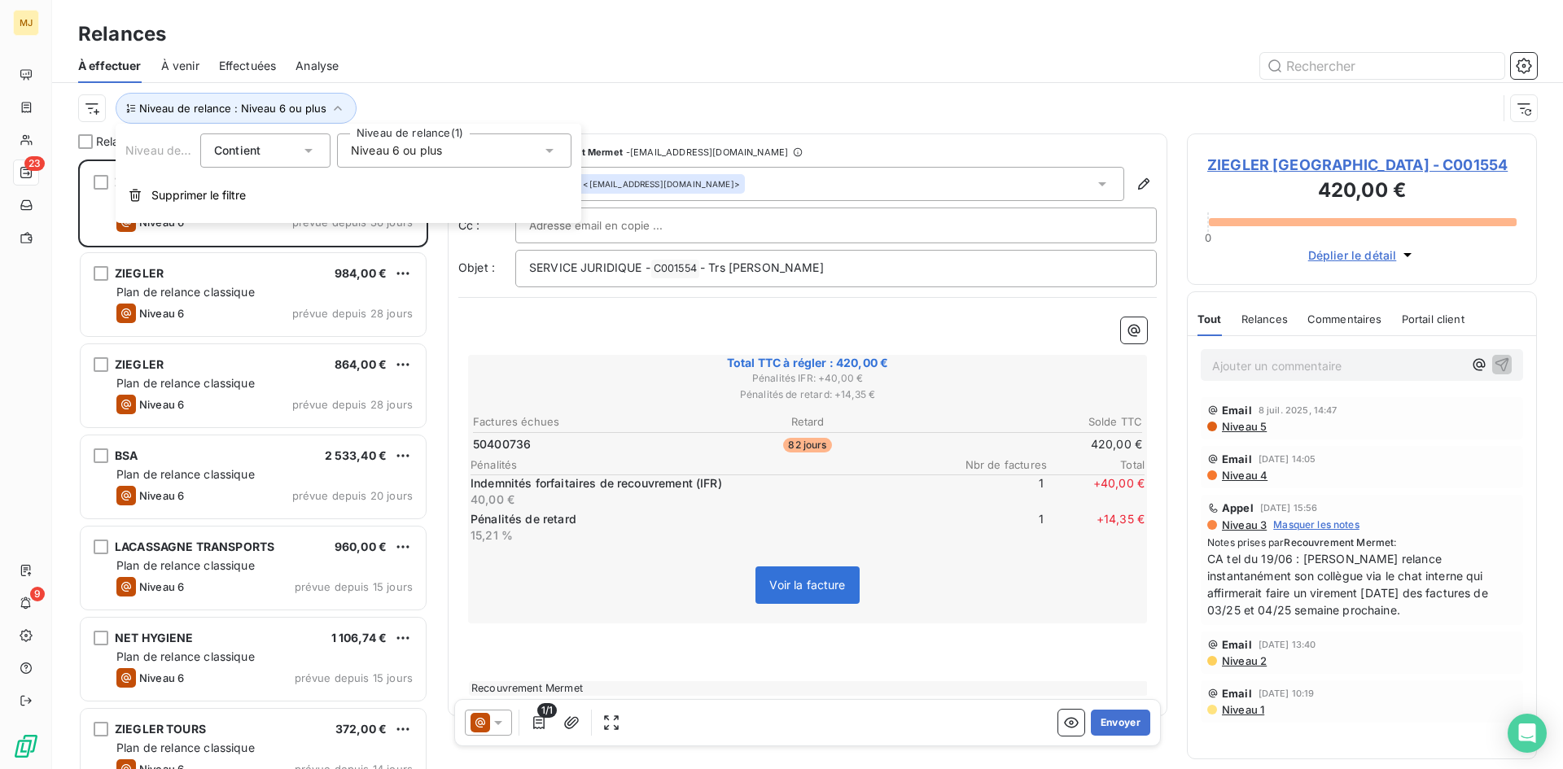
click at [414, 164] on div "Niveau 6 ou plus" at bounding box center [454, 151] width 234 height 34
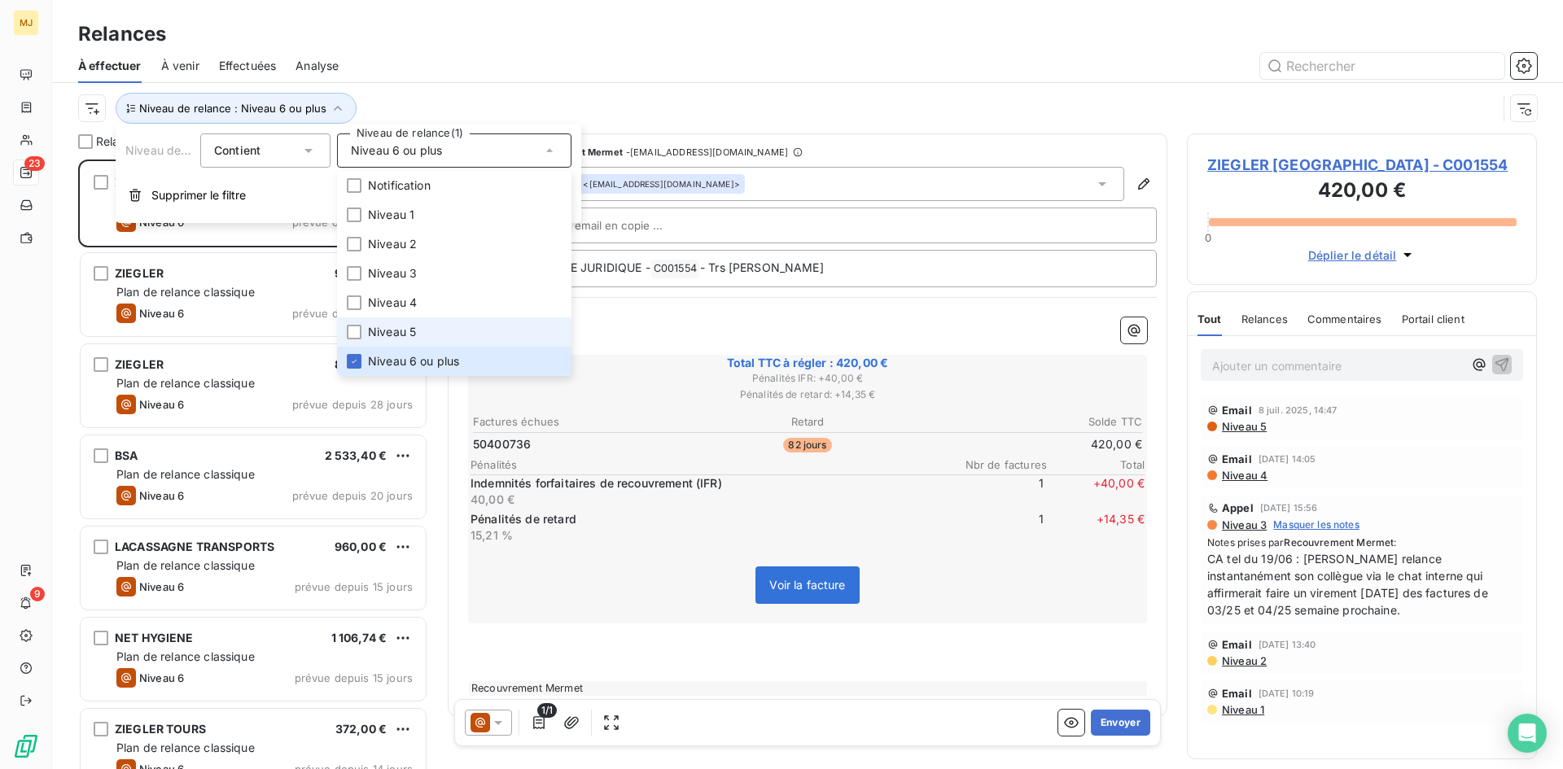
click at [449, 332] on li "Niveau 5" at bounding box center [454, 331] width 234 height 29
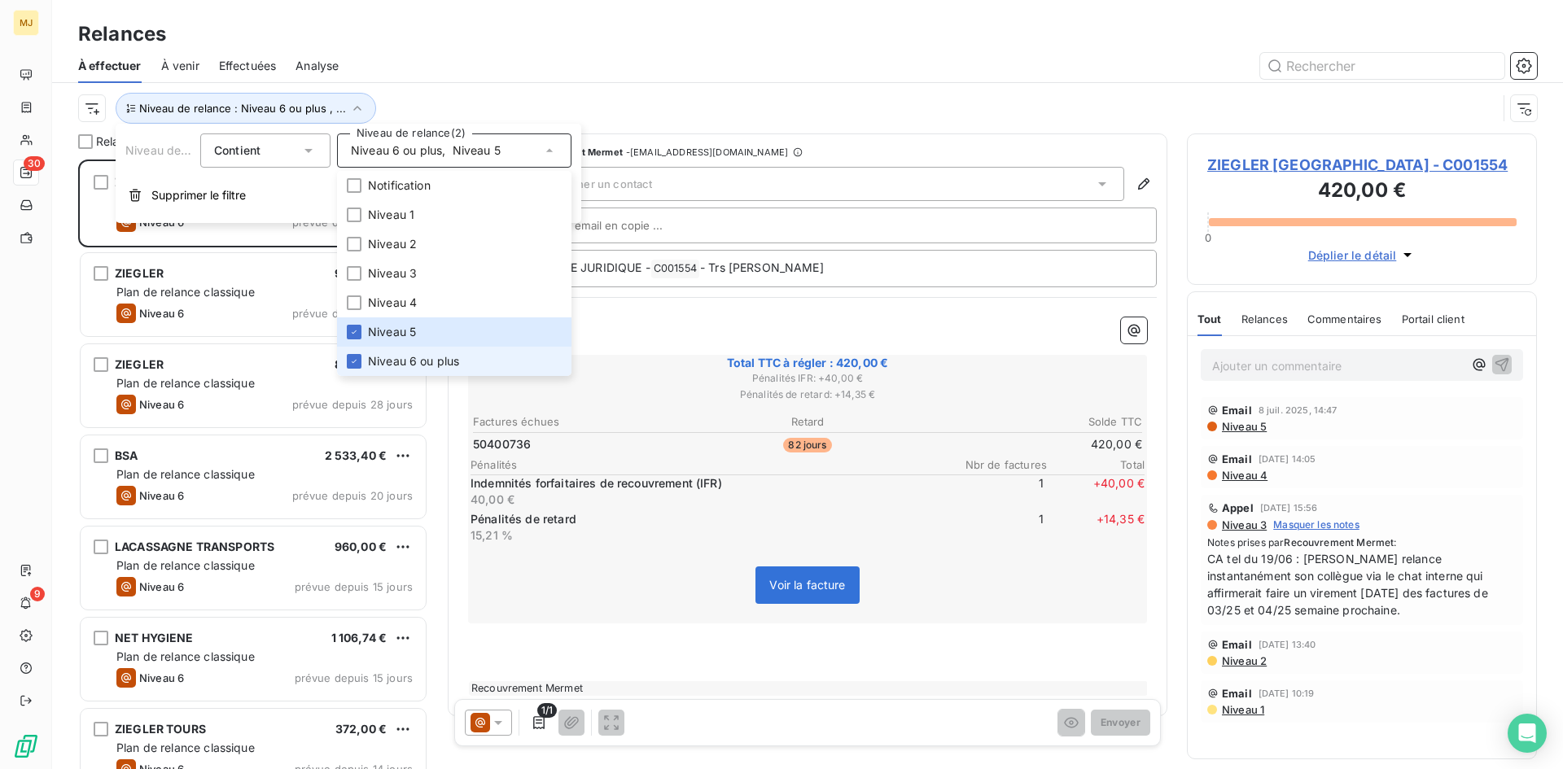
click at [458, 364] on span "Niveau 6 ou plus" at bounding box center [413, 361] width 91 height 16
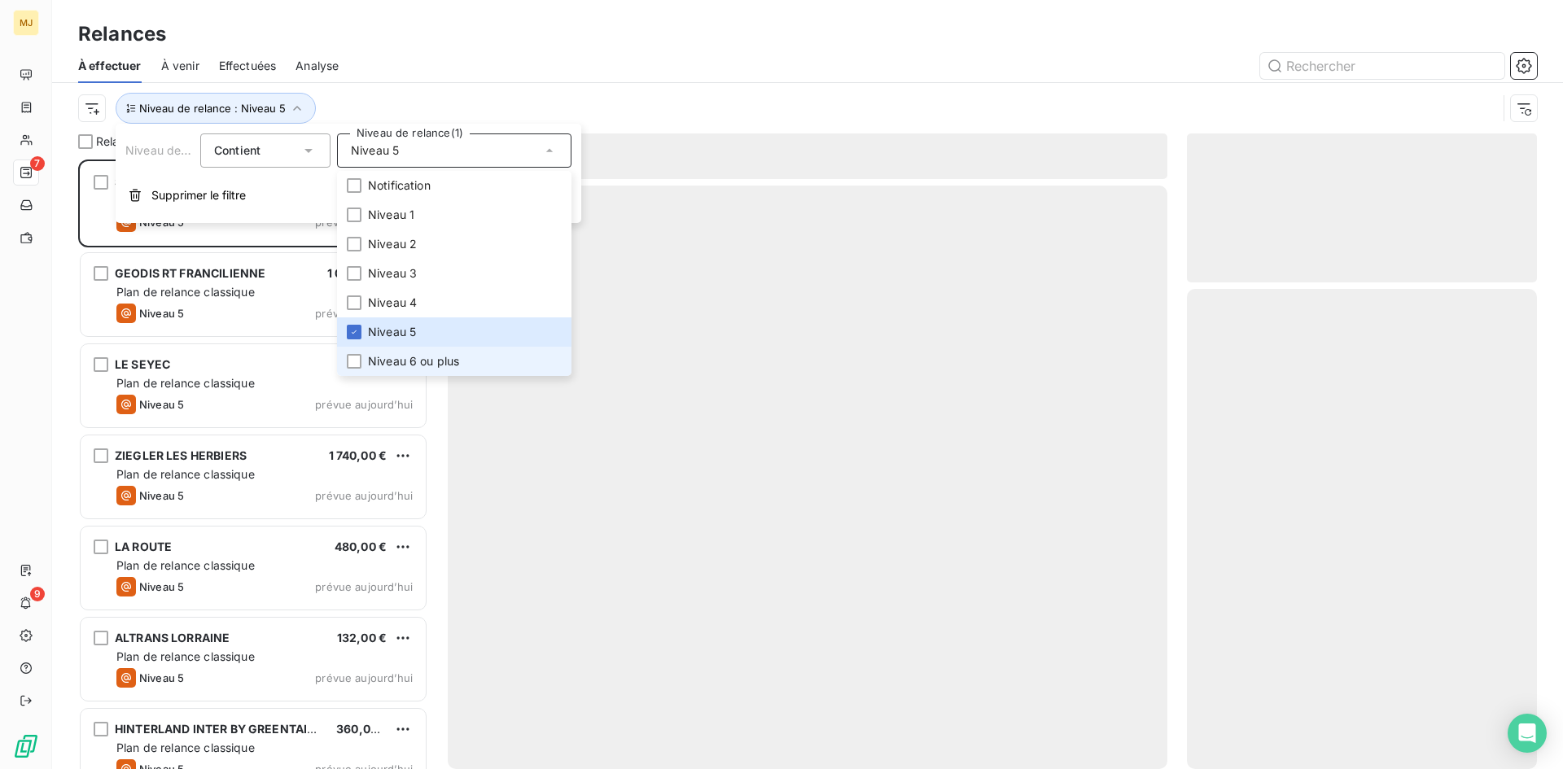
scroll to position [598, 338]
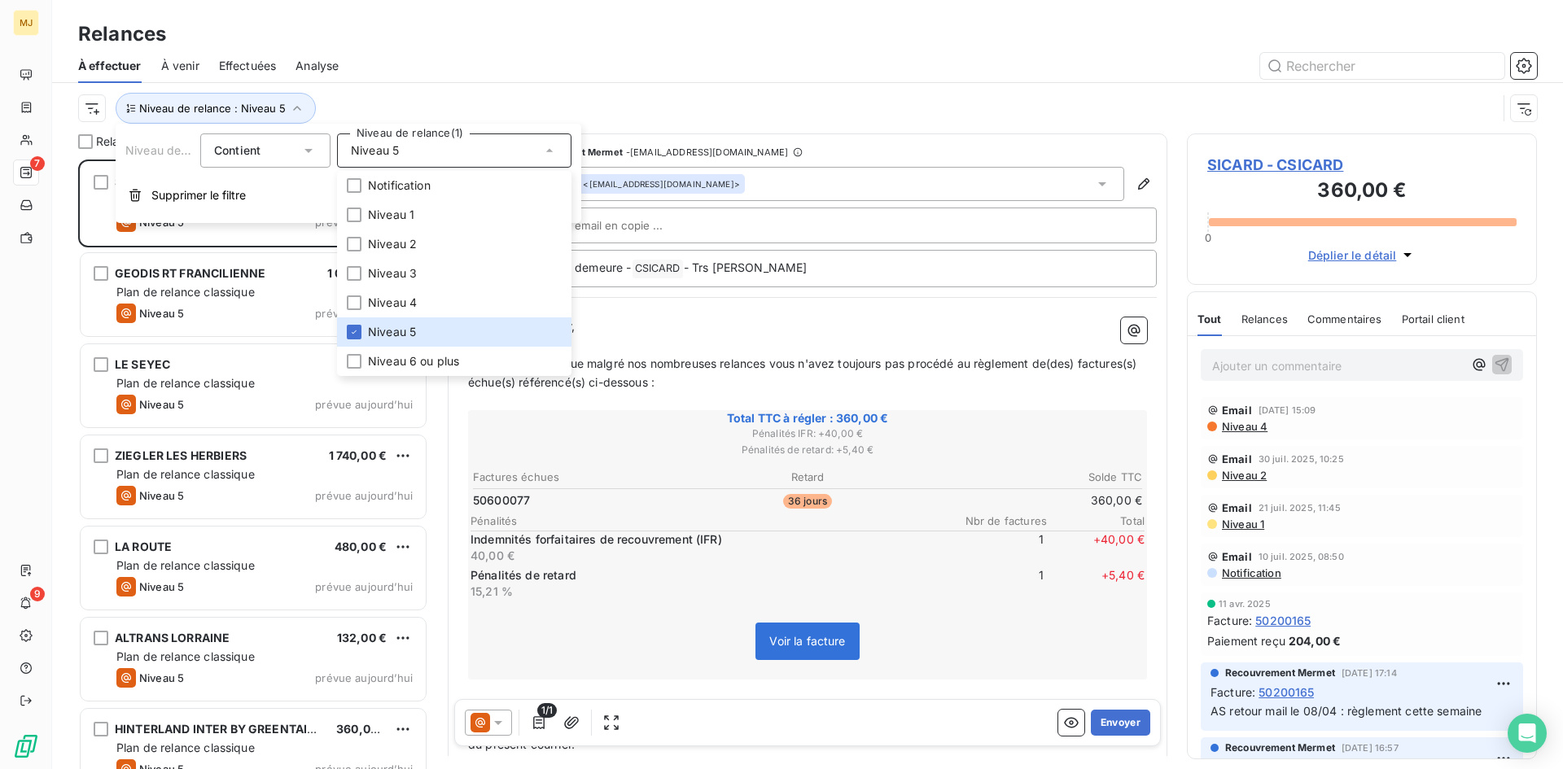
click at [447, 46] on div "Relances" at bounding box center [807, 34] width 1511 height 29
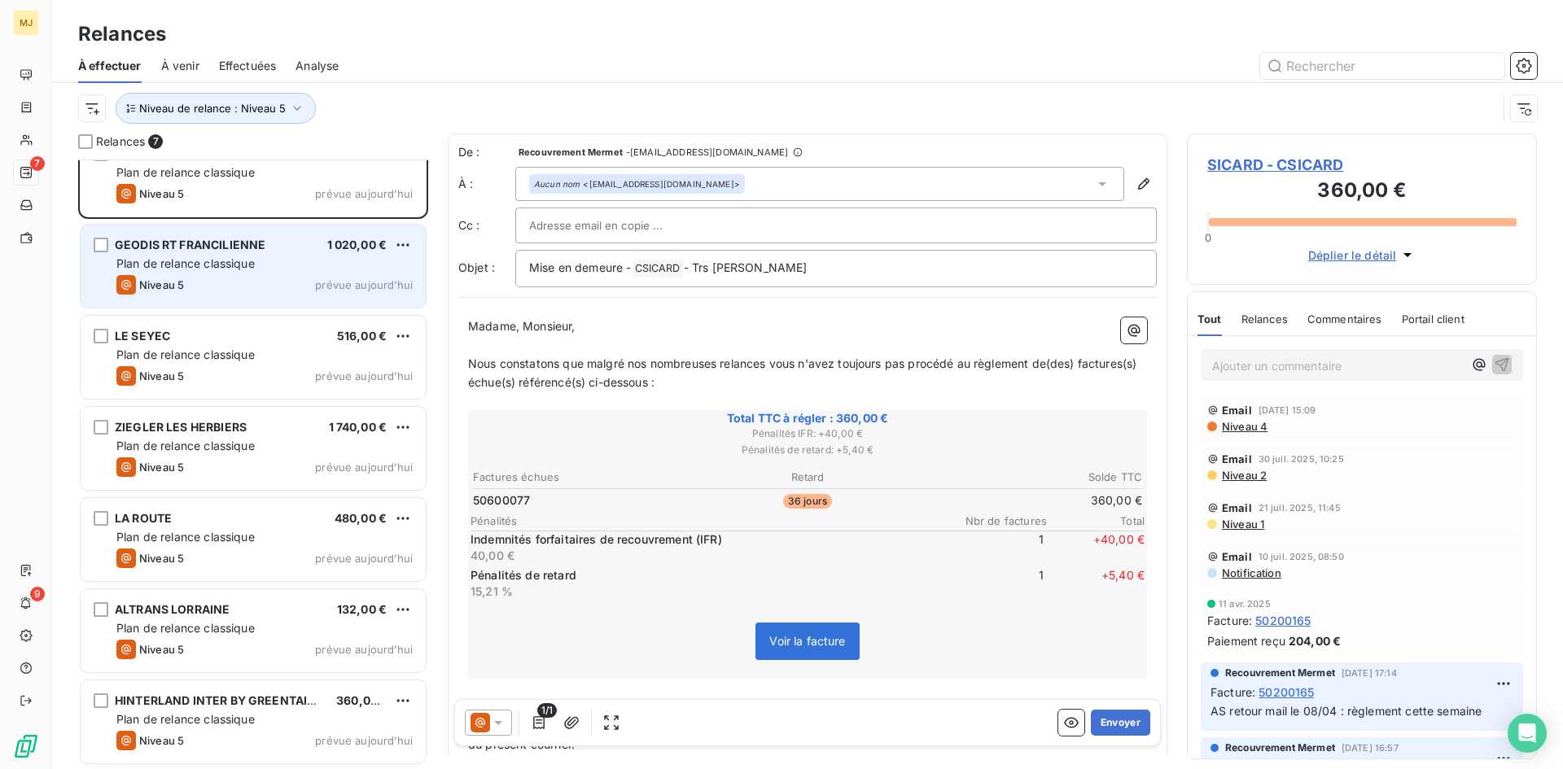
scroll to position [0, 0]
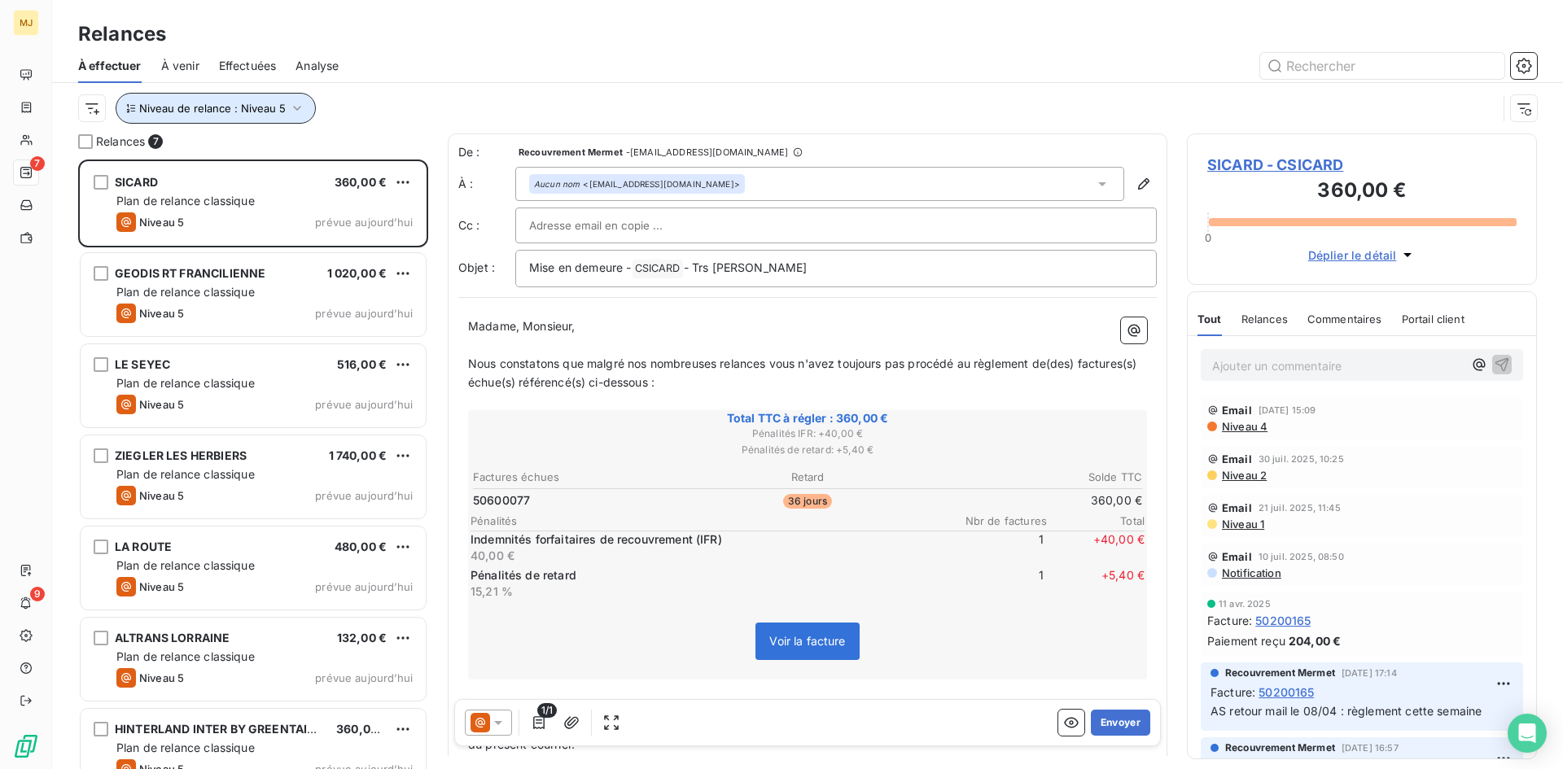
click at [294, 112] on icon "button" at bounding box center [297, 108] width 16 height 16
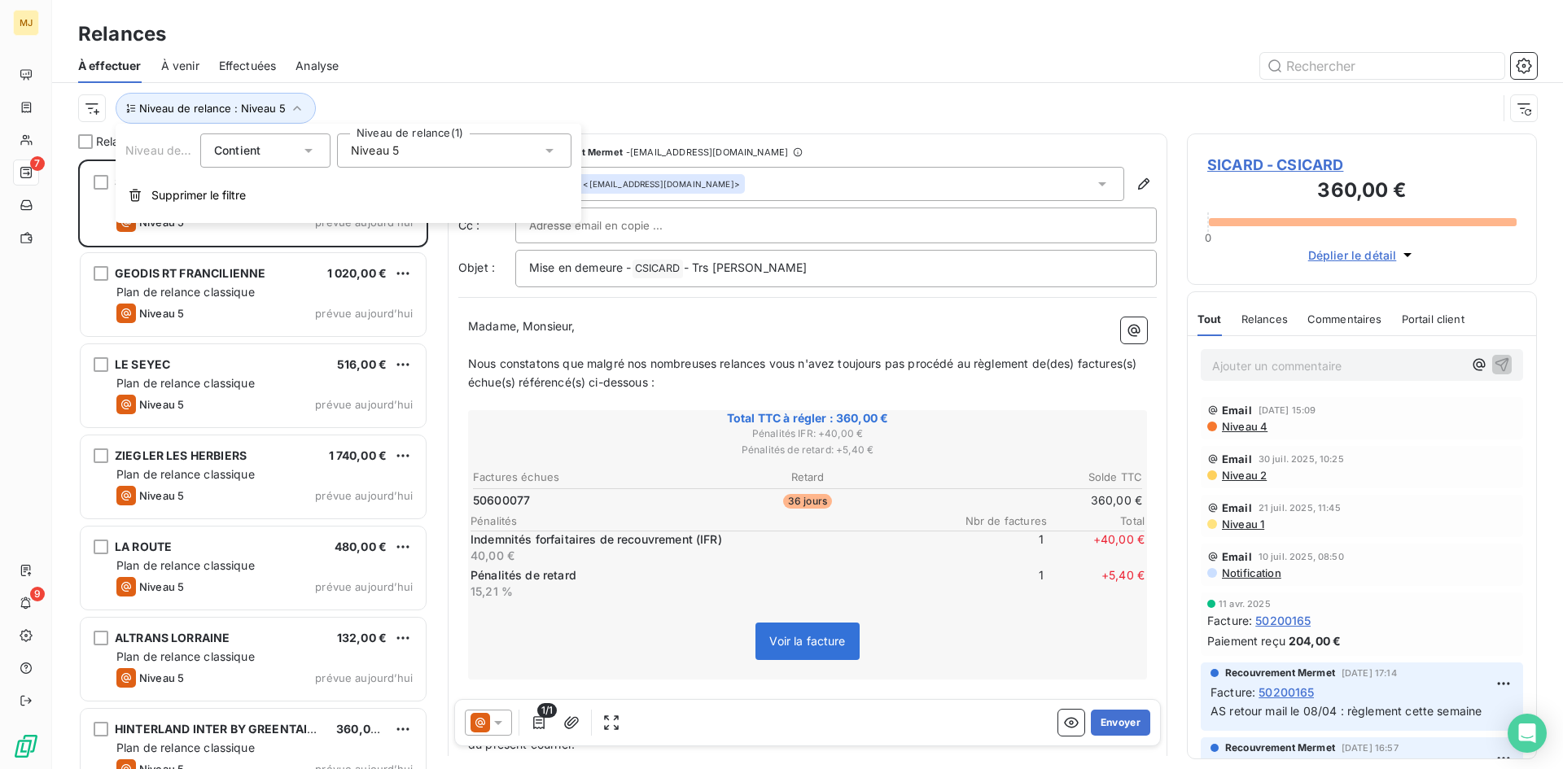
click at [386, 154] on span "Niveau 5" at bounding box center [375, 150] width 48 height 16
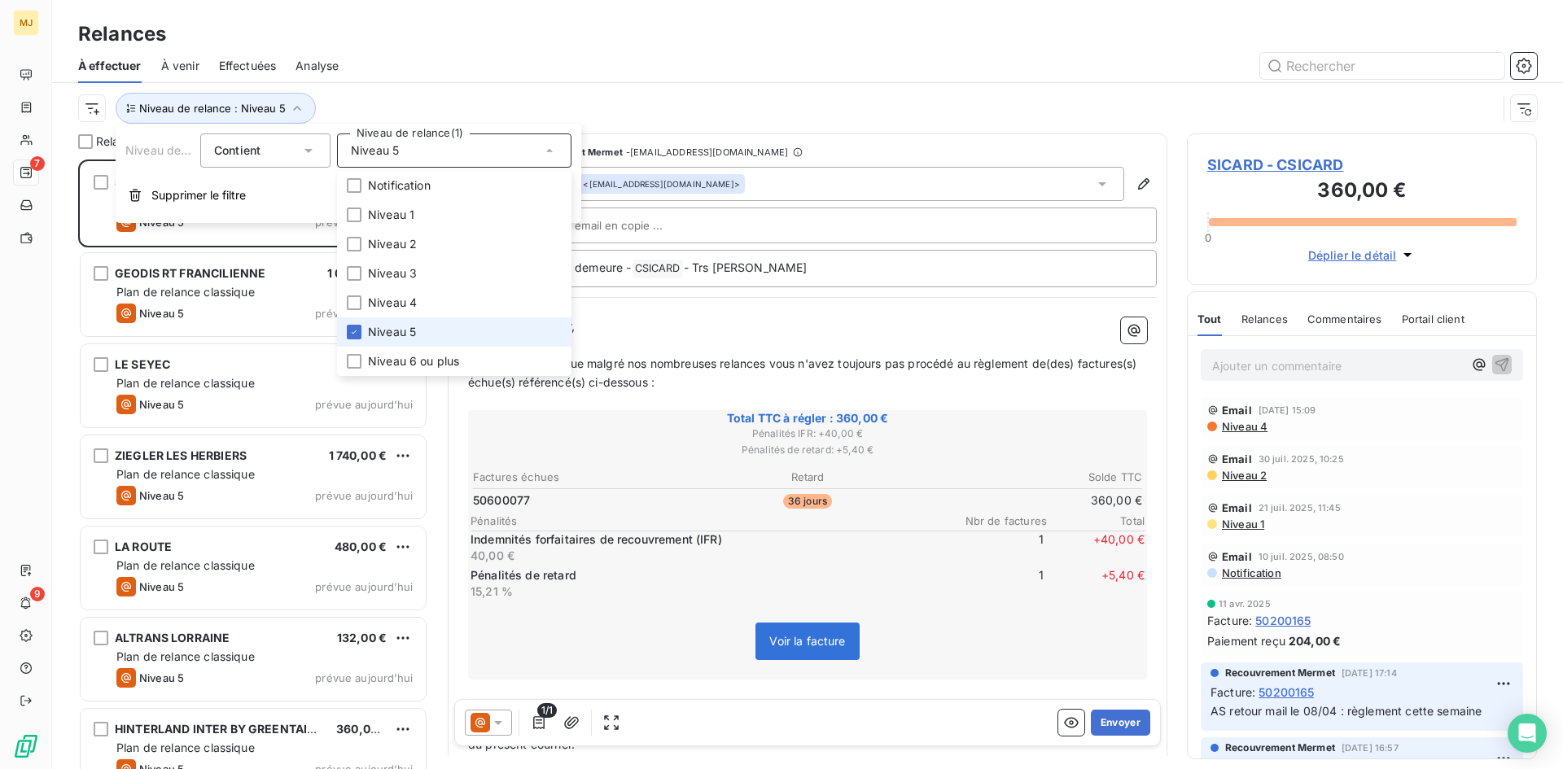
click at [392, 326] on span "Niveau 5" at bounding box center [392, 332] width 48 height 16
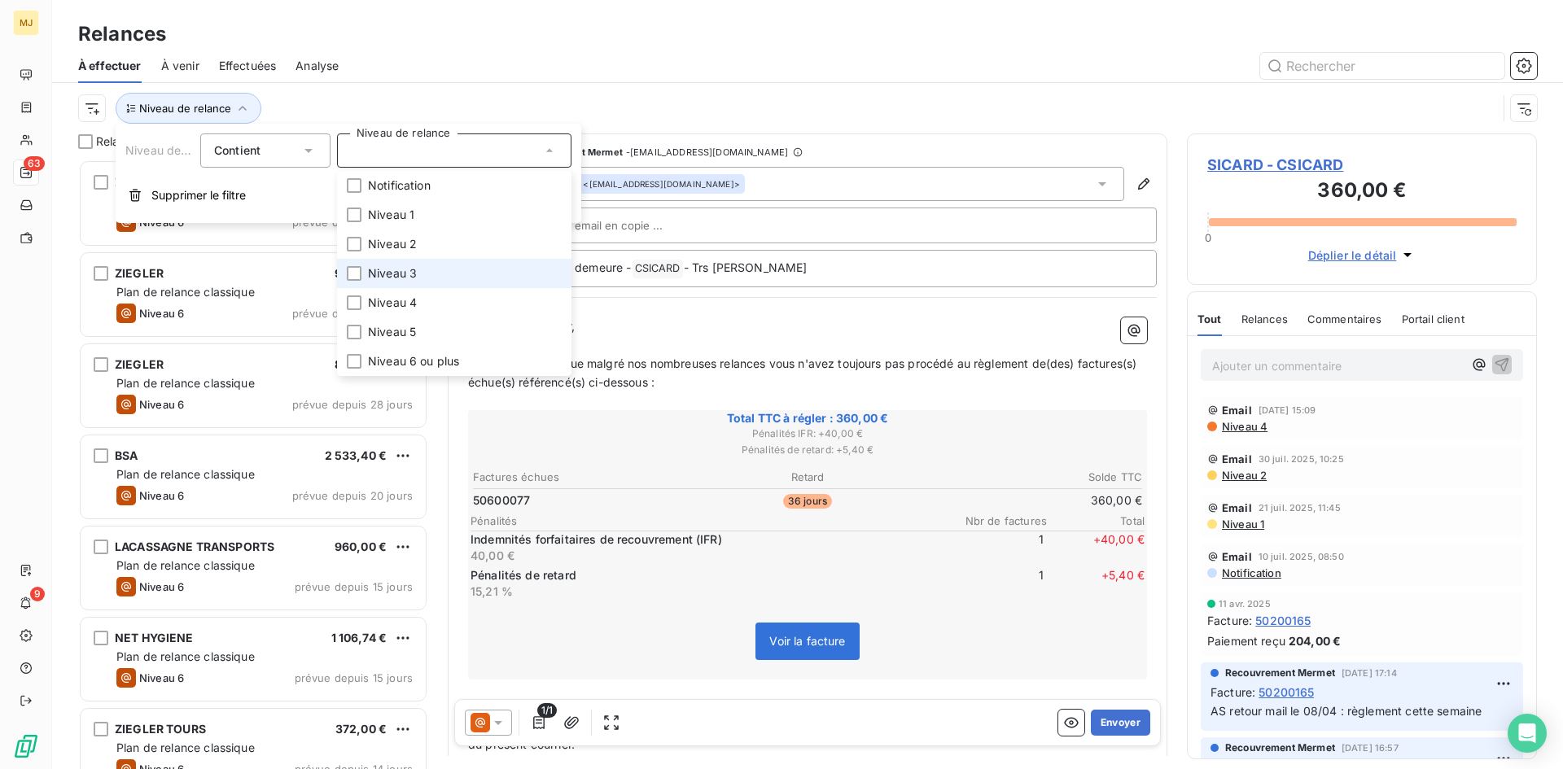
click at [406, 274] on span "Niveau 3" at bounding box center [392, 273] width 49 height 16
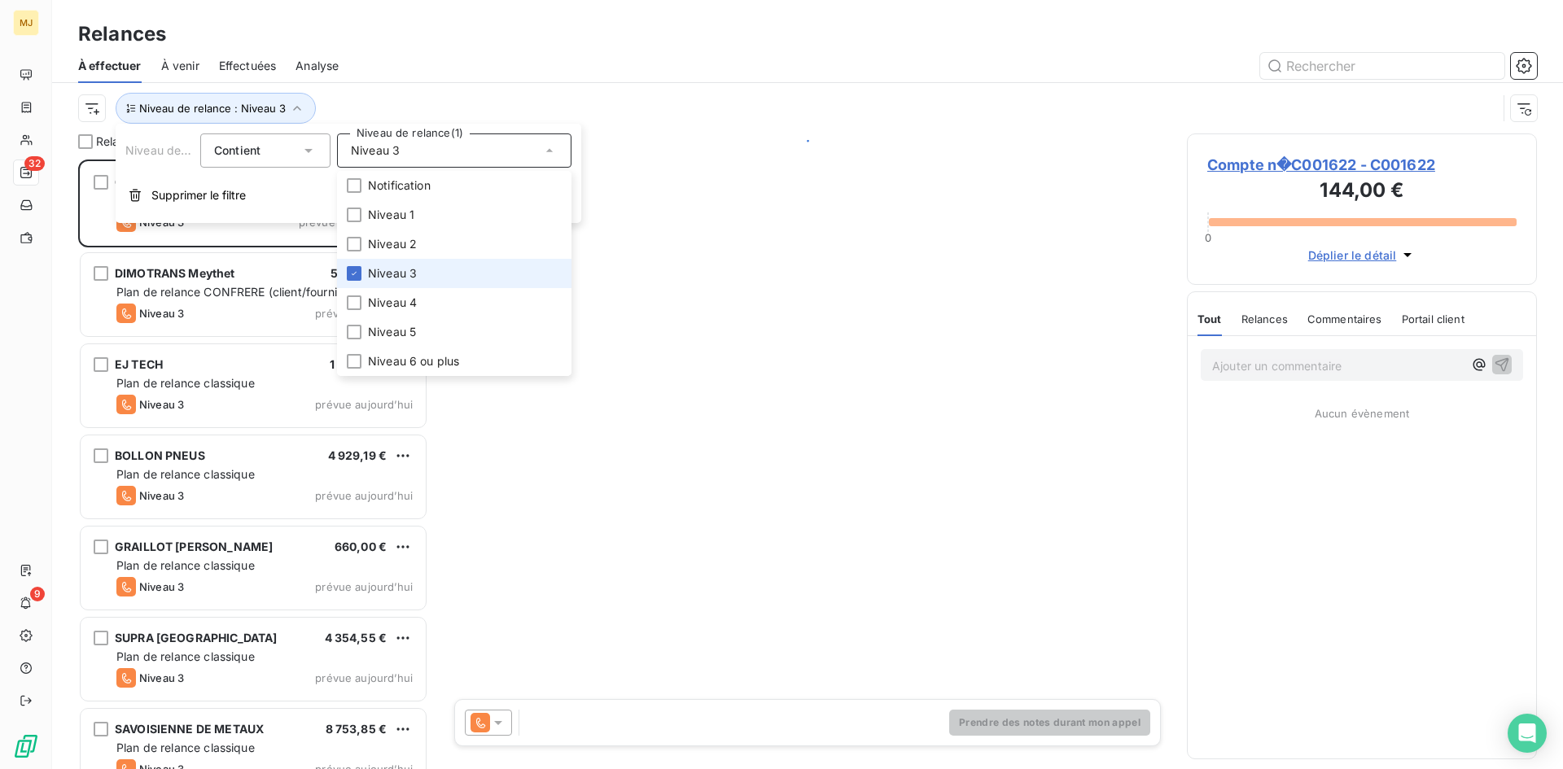
scroll to position [598, 338]
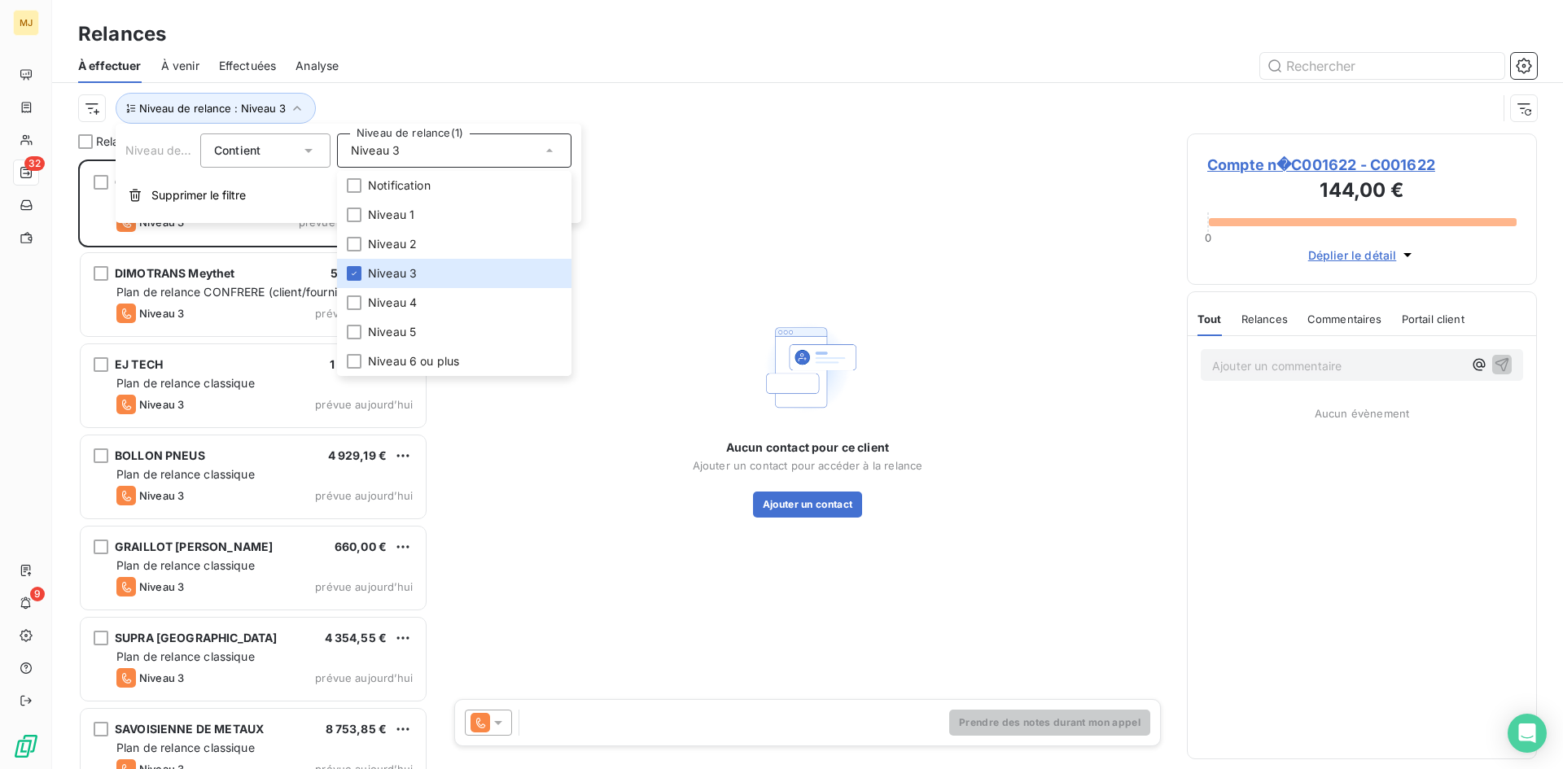
click at [414, 83] on div "Niveau de relance : Niveau 3" at bounding box center [807, 108] width 1459 height 50
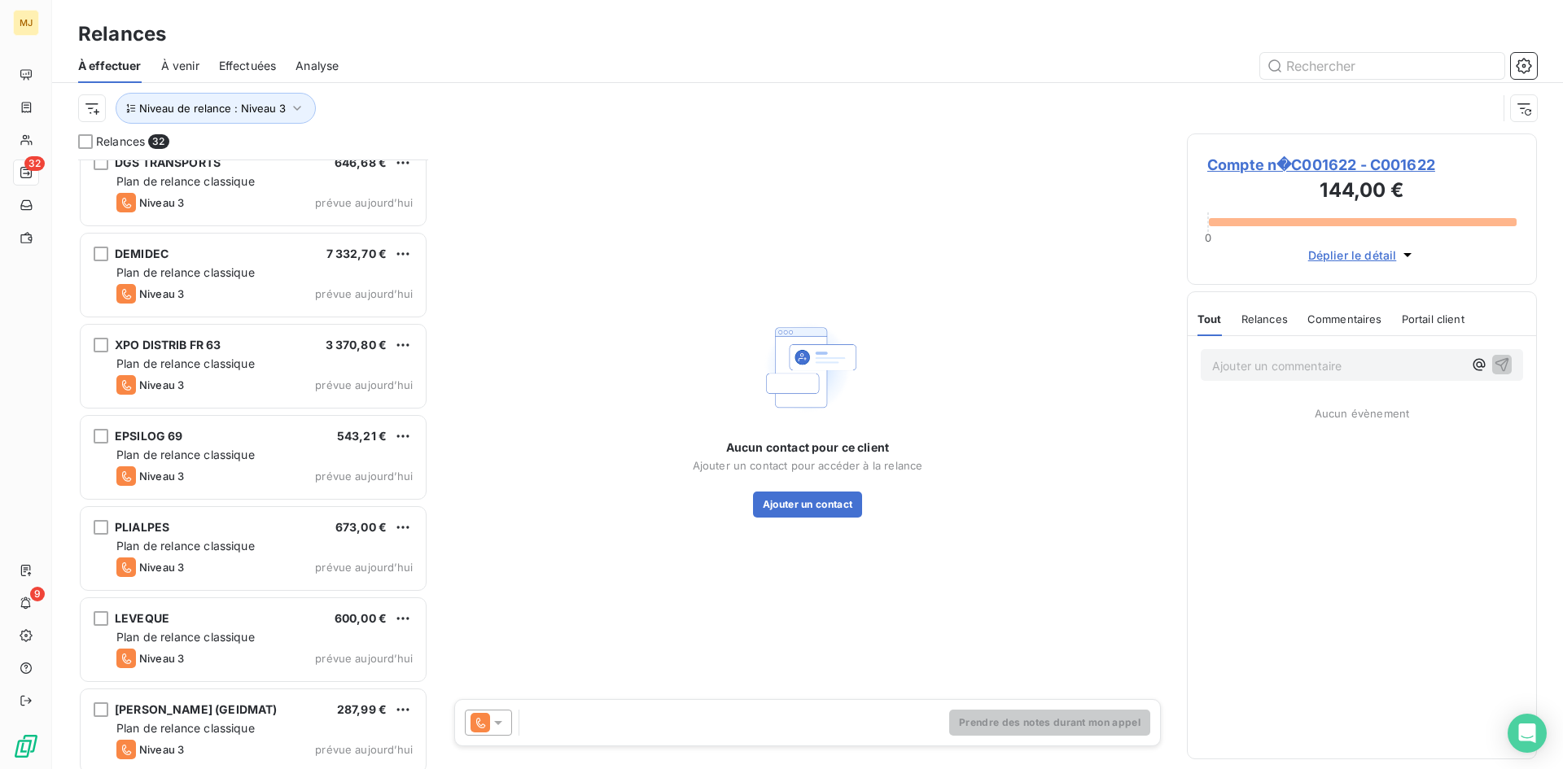
scroll to position [2309, 0]
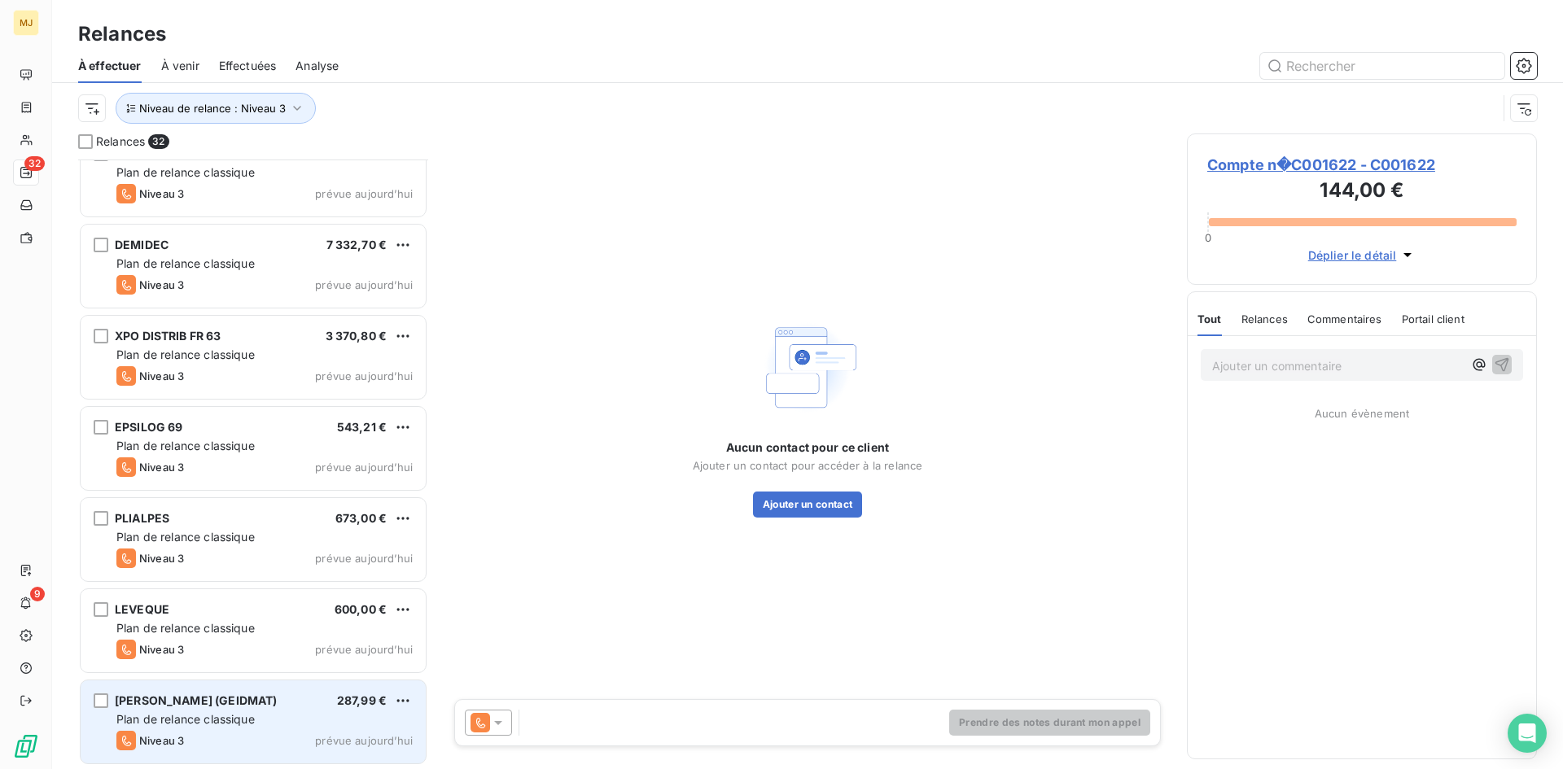
click at [285, 703] on div "[PERSON_NAME] (GEIDMAT) 287,99 €" at bounding box center [264, 701] width 296 height 15
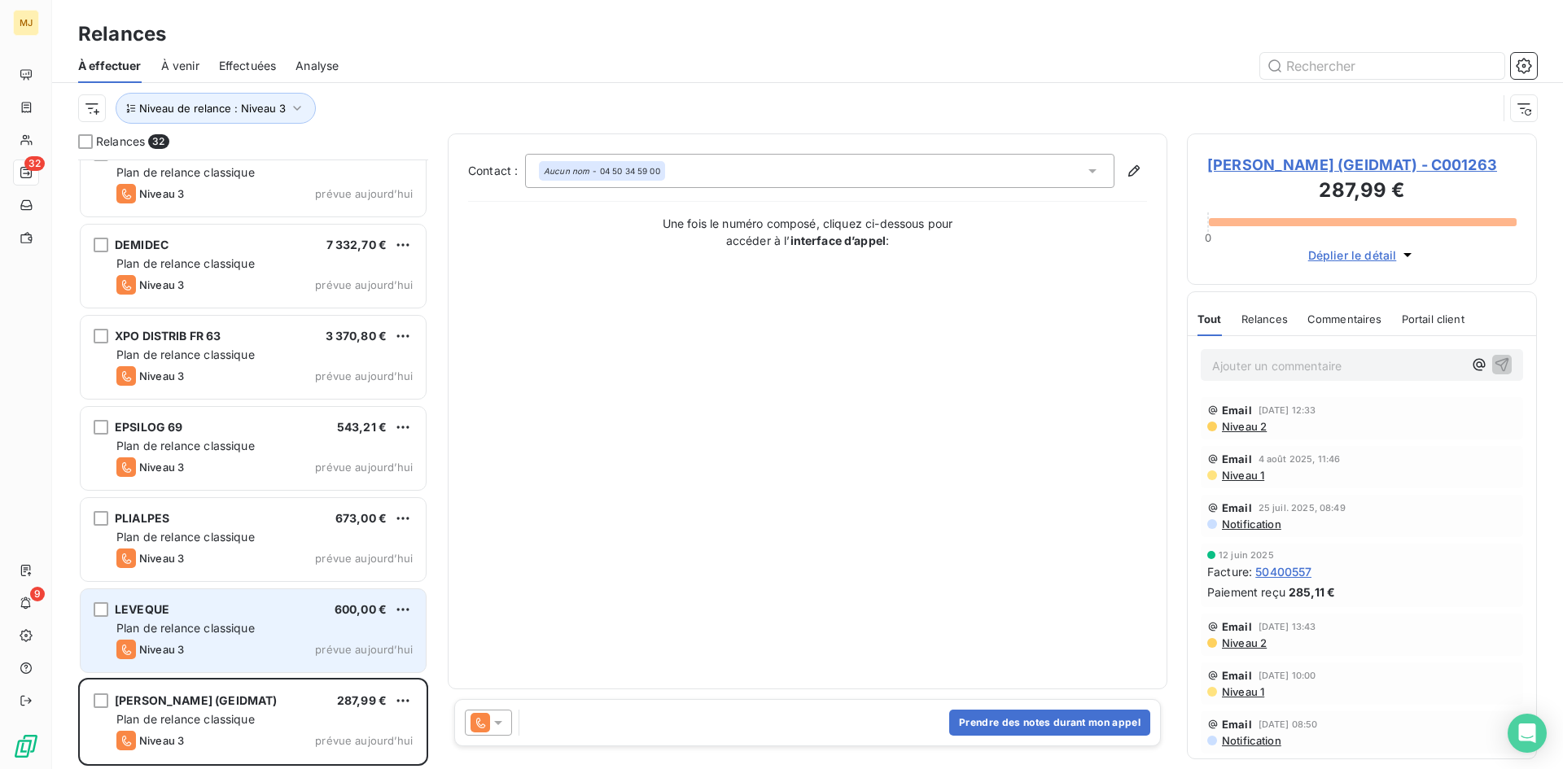
click at [248, 633] on span "Plan de relance classique" at bounding box center [185, 628] width 138 height 14
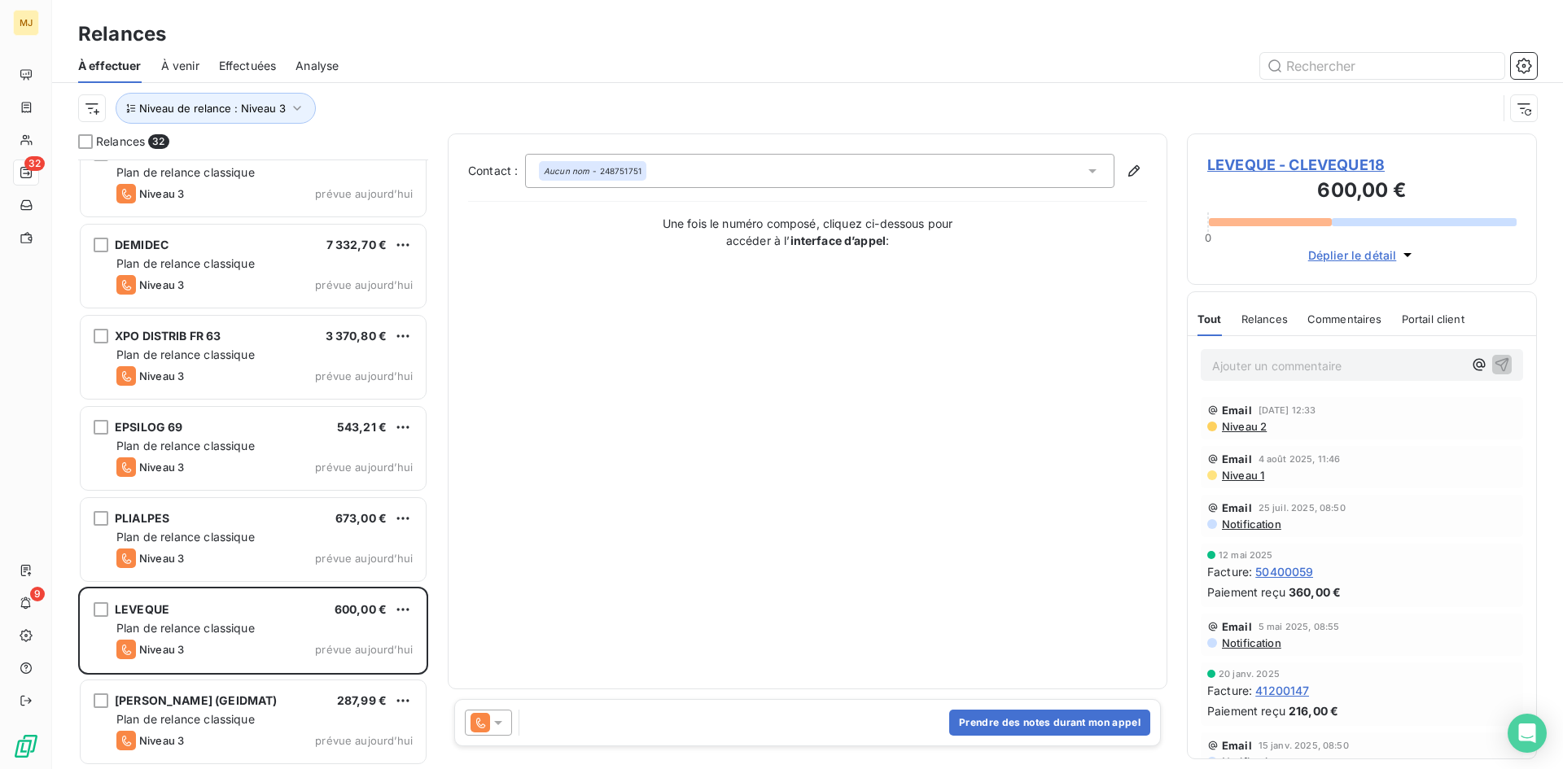
click at [501, 726] on icon at bounding box center [498, 723] width 16 height 16
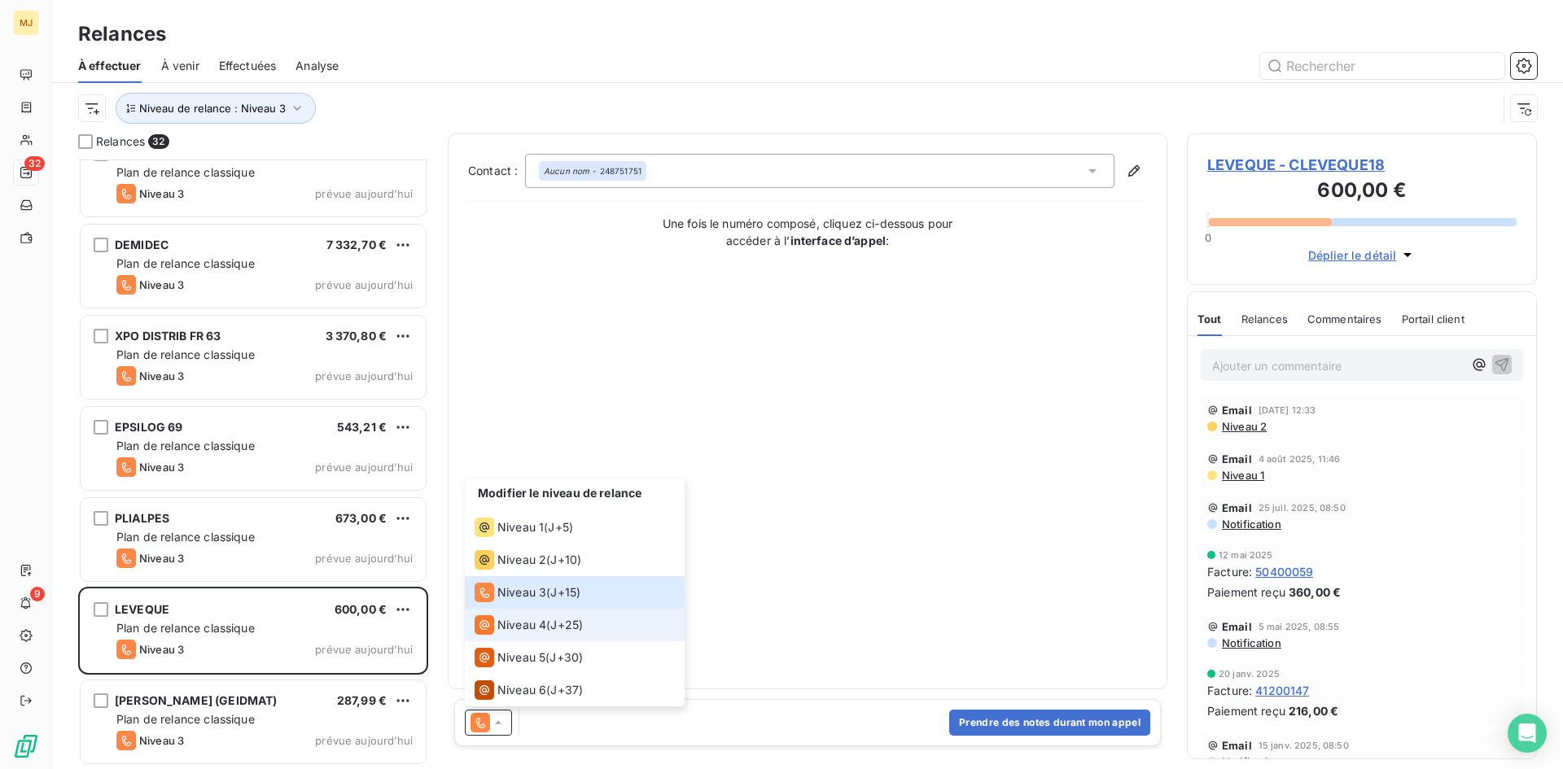
click at [555, 628] on span "J+25 )" at bounding box center [566, 625] width 33 height 16
